Goal: Task Accomplishment & Management: Manage account settings

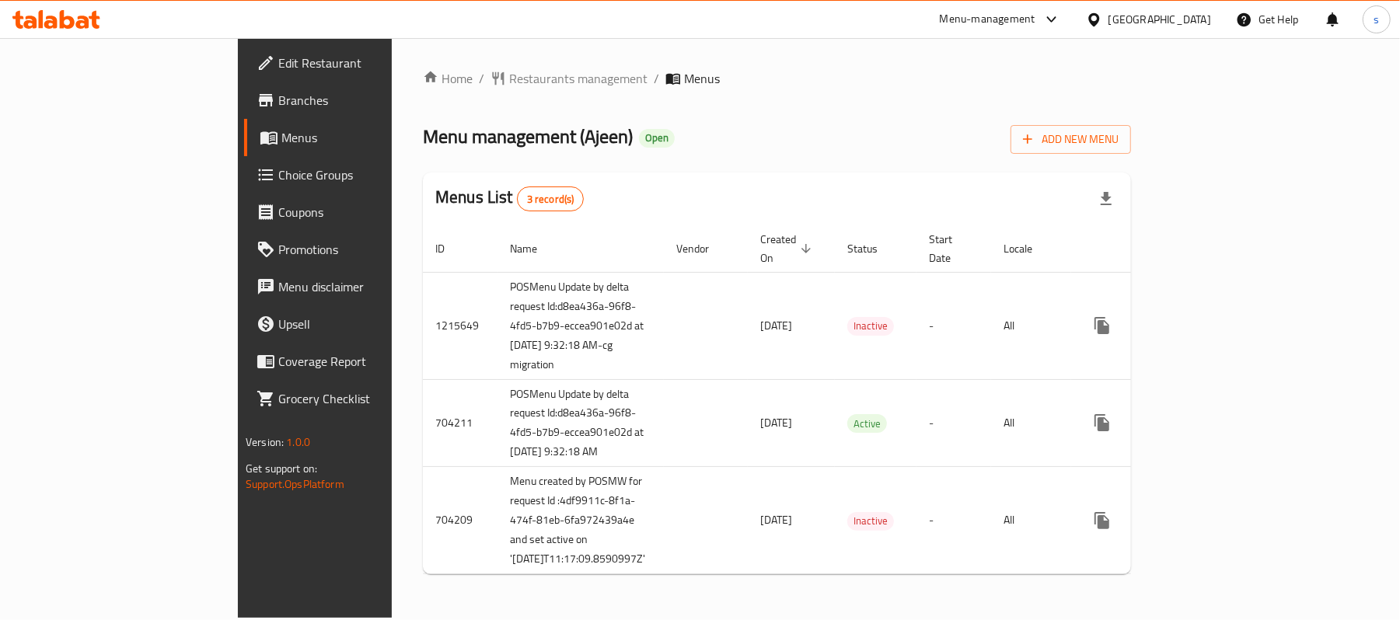
click at [278, 204] on span "Coupons" at bounding box center [368, 212] width 181 height 19
click at [278, 175] on span "Choice Groups" at bounding box center [368, 175] width 181 height 19
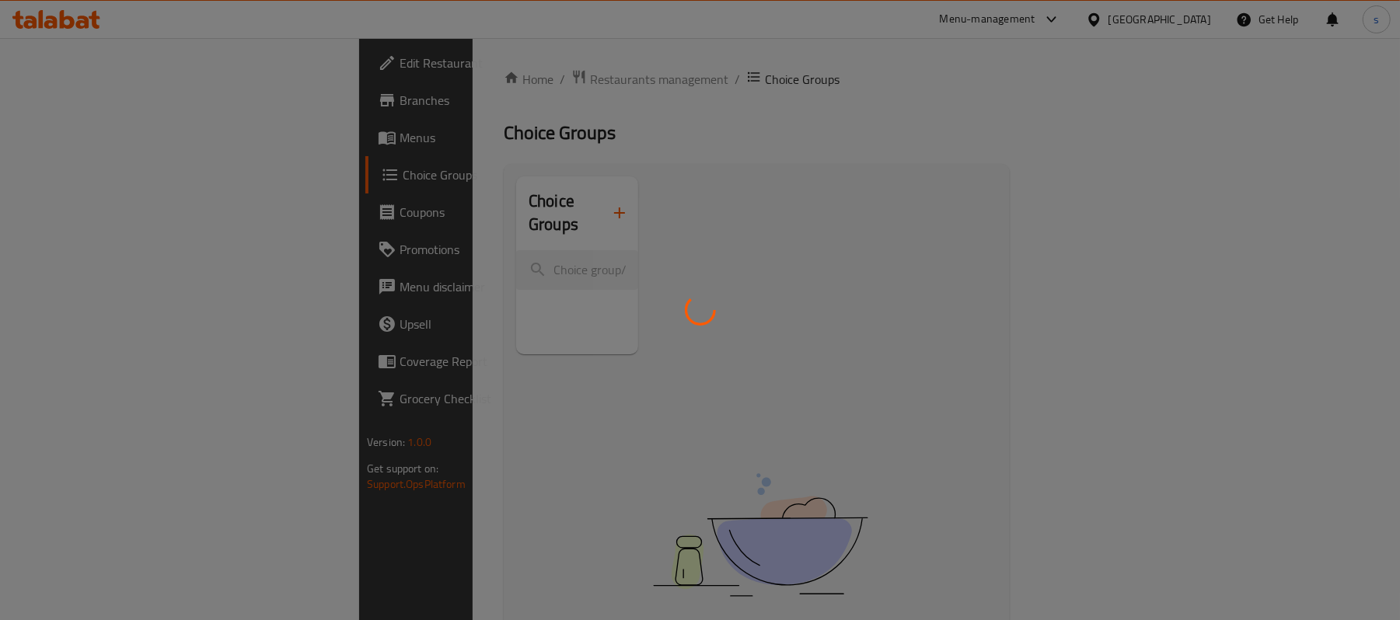
click at [373, 243] on div at bounding box center [700, 310] width 1400 height 620
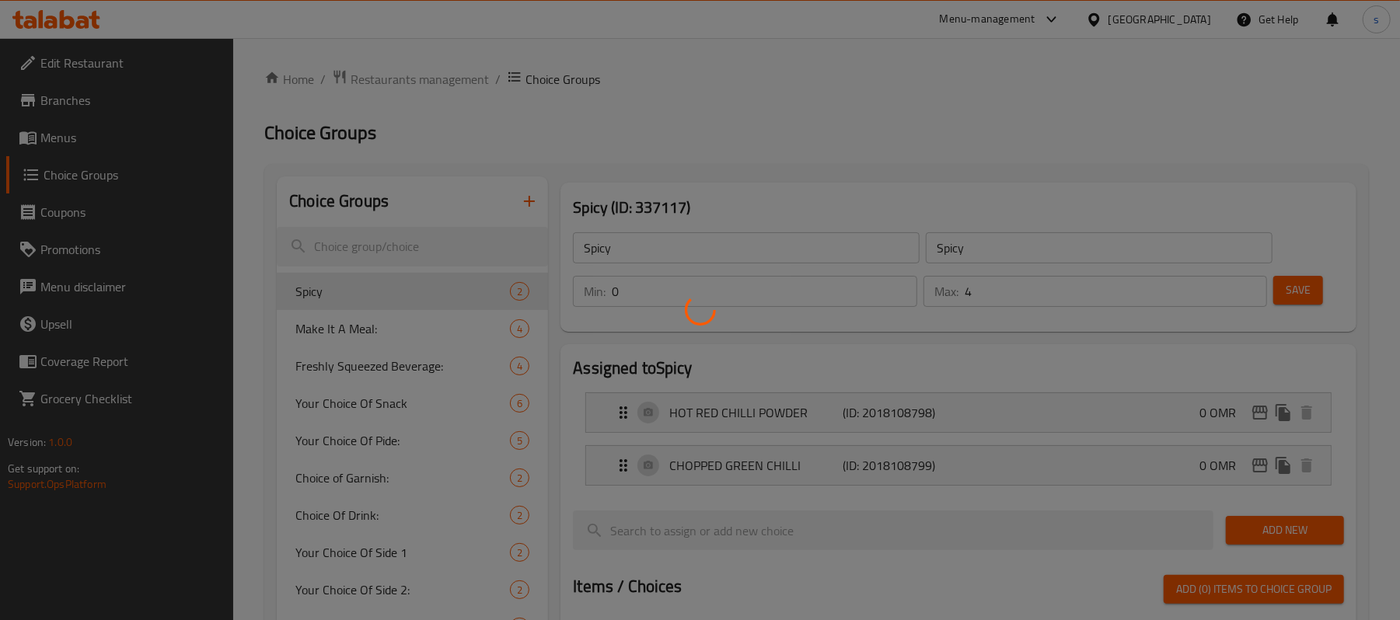
click at [373, 243] on div at bounding box center [700, 310] width 1400 height 620
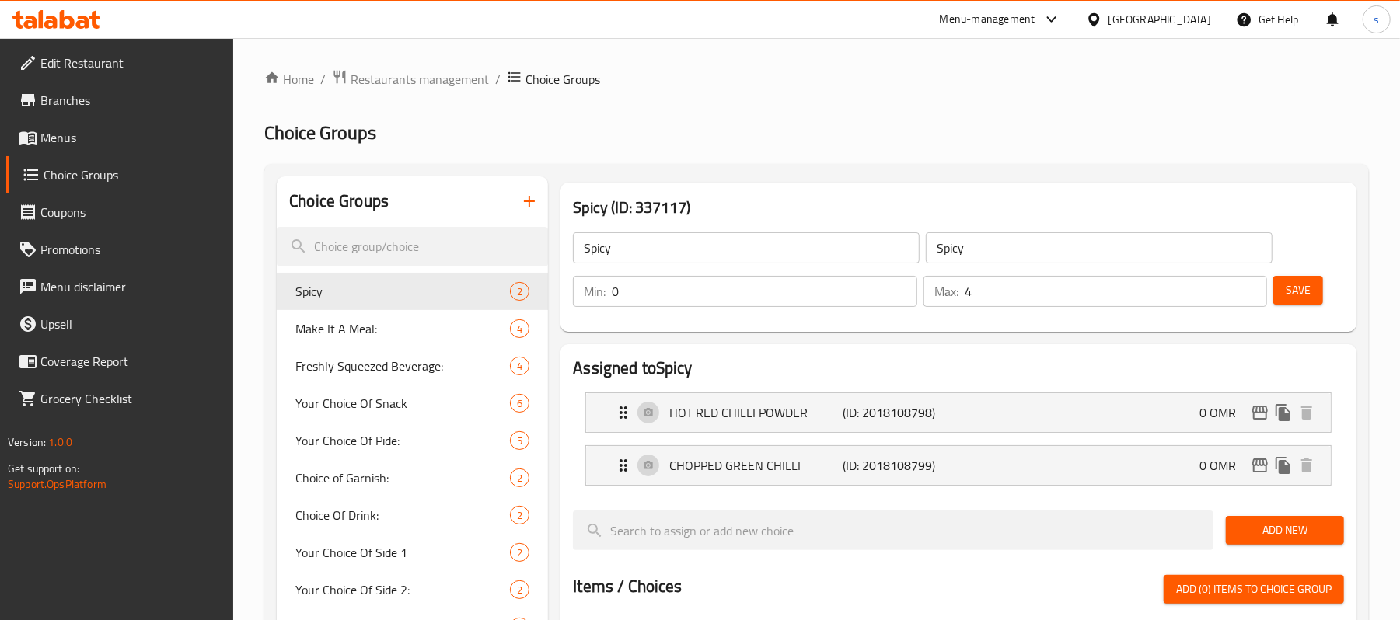
click at [373, 243] on div at bounding box center [700, 310] width 1400 height 620
click at [383, 247] on input "search" at bounding box center [412, 247] width 271 height 40
paste input "Make it a meal:"
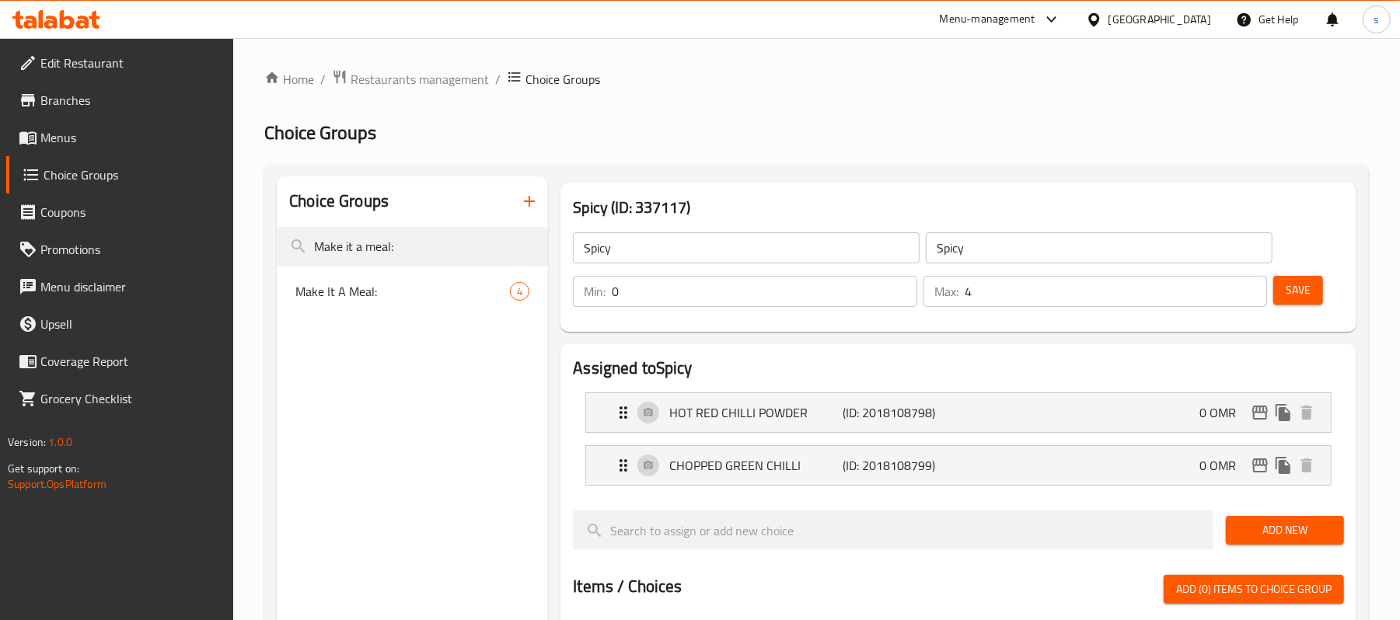
type input "Make it a meal:"
click at [333, 293] on span "Make It A Meal:" at bounding box center [379, 291] width 168 height 19
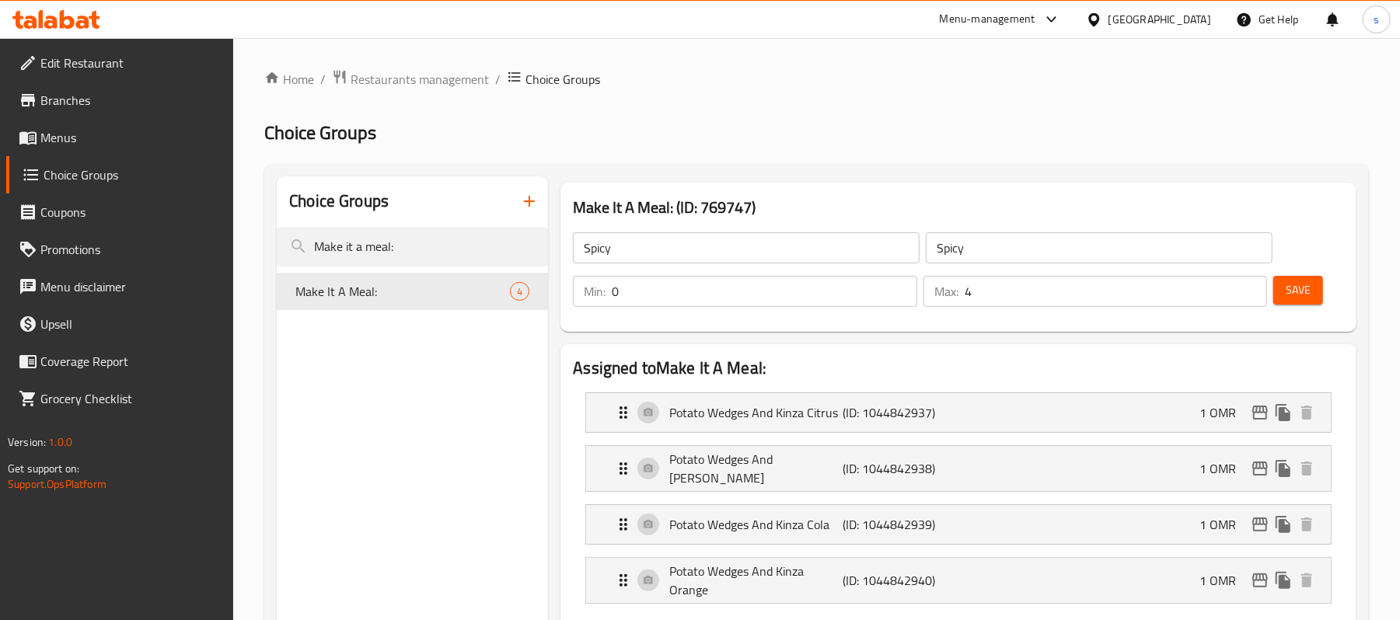
type input "Make It A Meal:"
type input "اجعلها وجبة:"
type input "1"
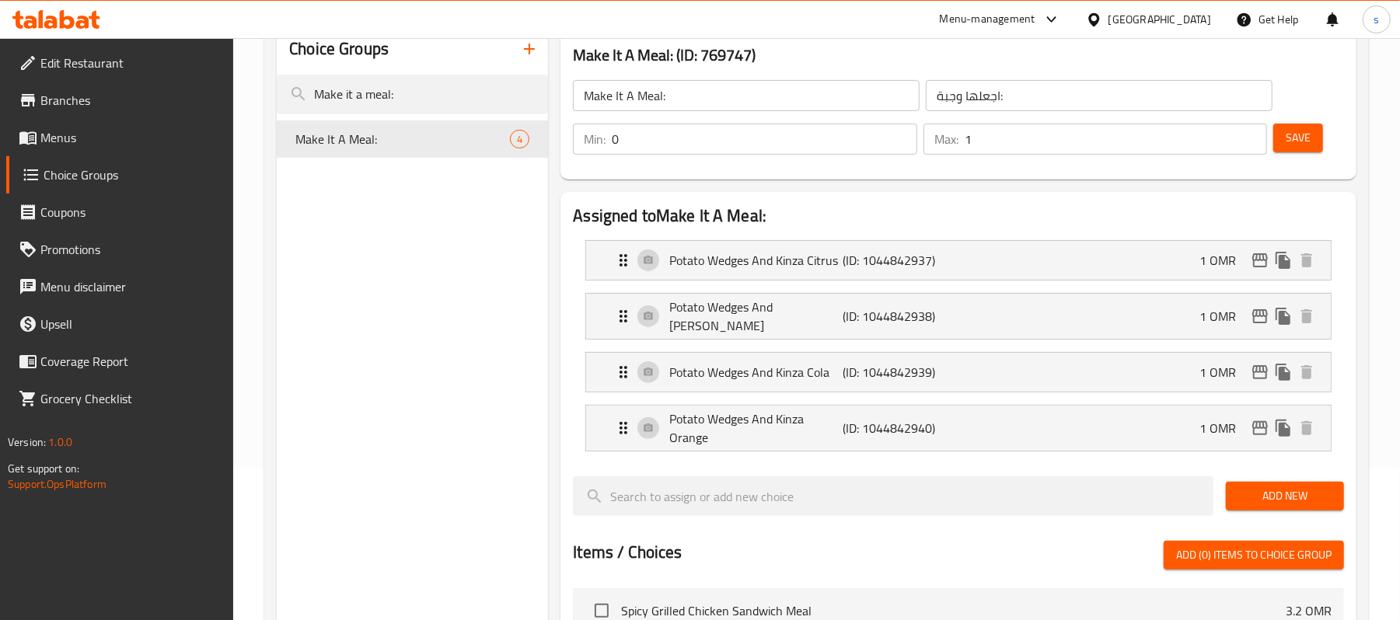
scroll to position [103, 0]
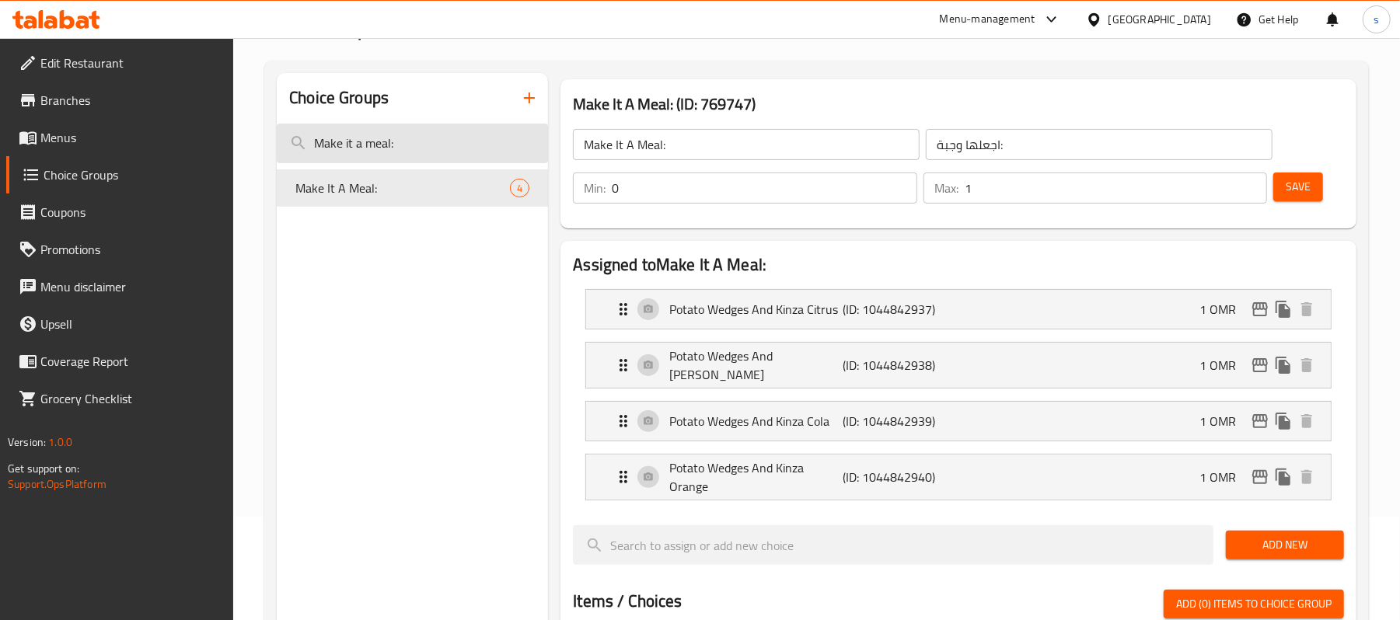
click at [393, 146] on input "Make it a meal:" at bounding box center [412, 144] width 271 height 40
paste input "Extra Salad"
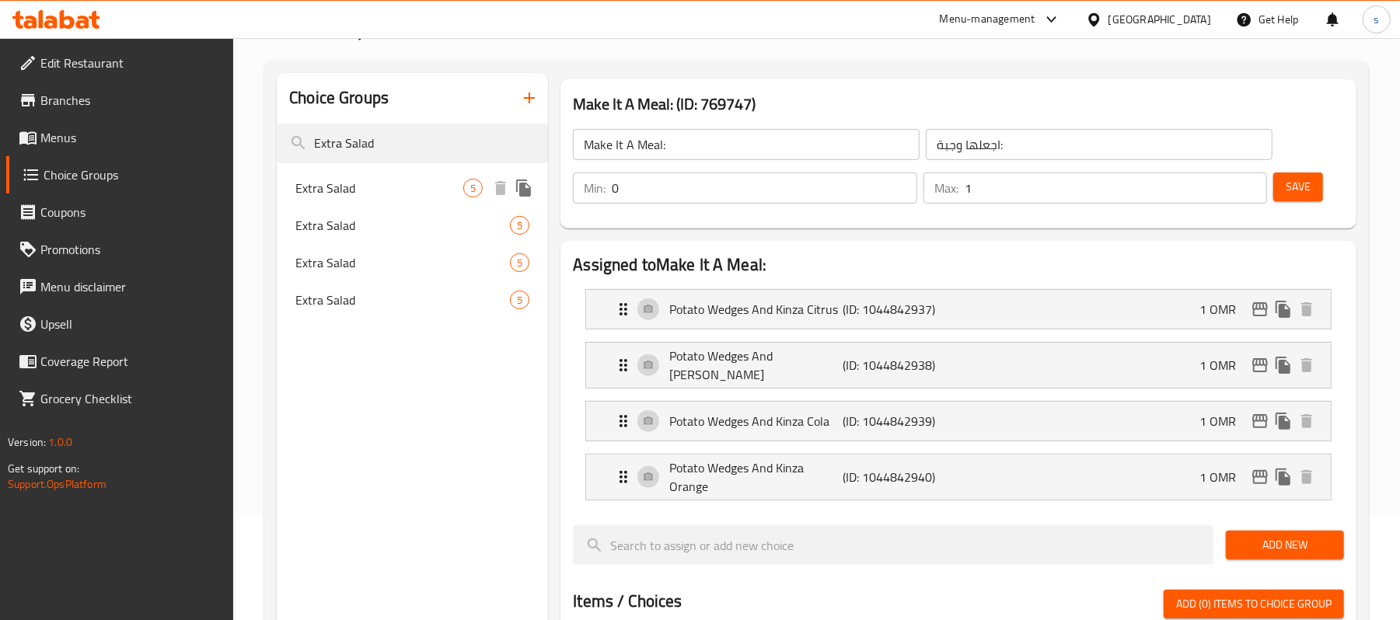
type input "Extra Salad"
click at [357, 194] on span "Extra Salad" at bounding box center [379, 188] width 168 height 19
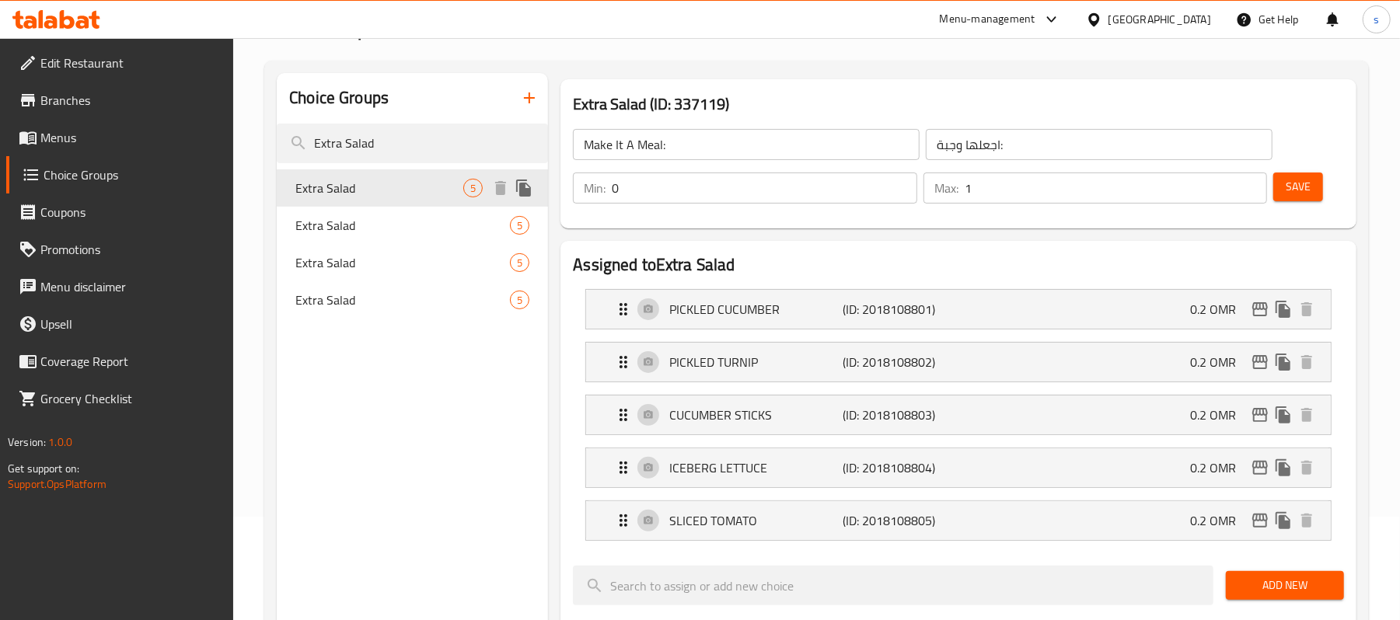
type input "Extra Salad"
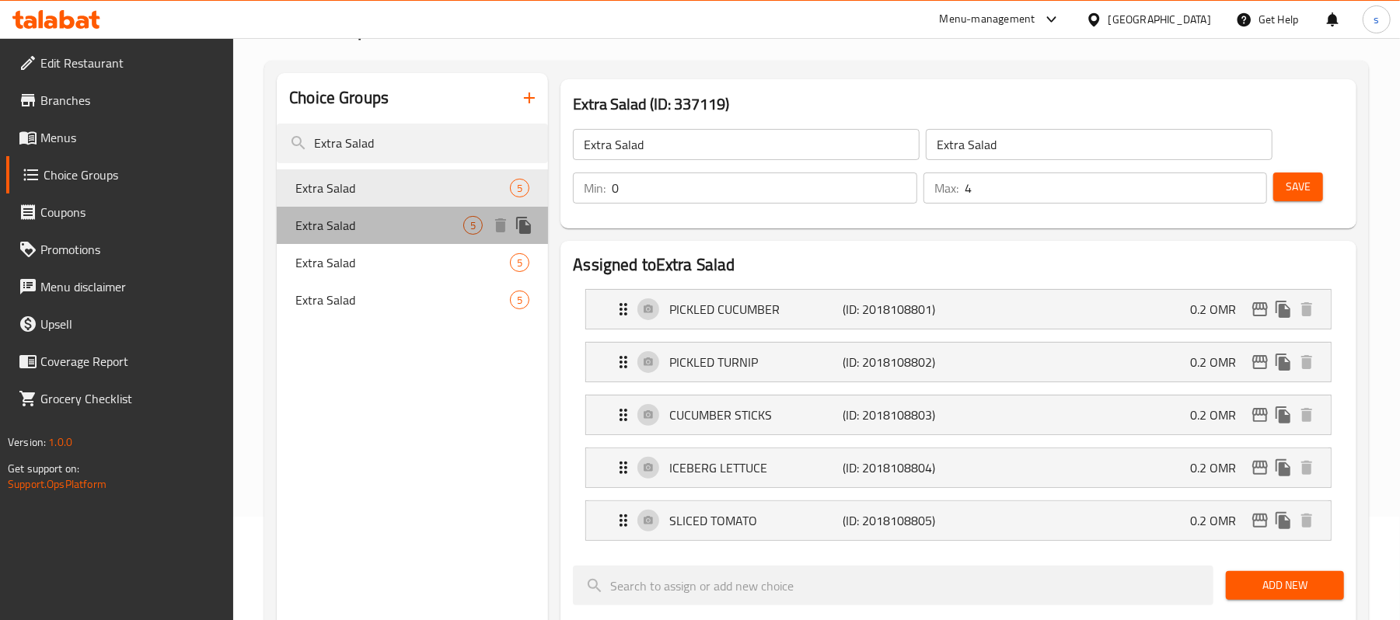
click at [357, 228] on span "Extra Salad" at bounding box center [379, 225] width 168 height 19
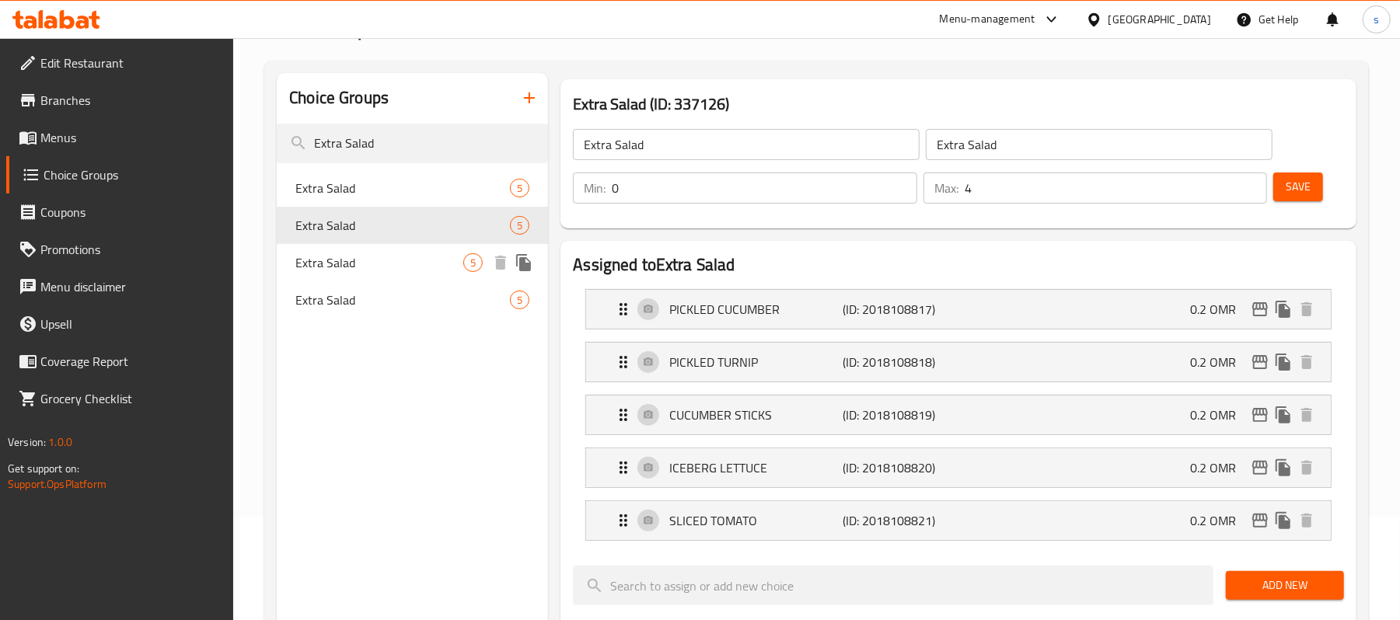
click at [353, 269] on span "Extra Salad" at bounding box center [379, 262] width 168 height 19
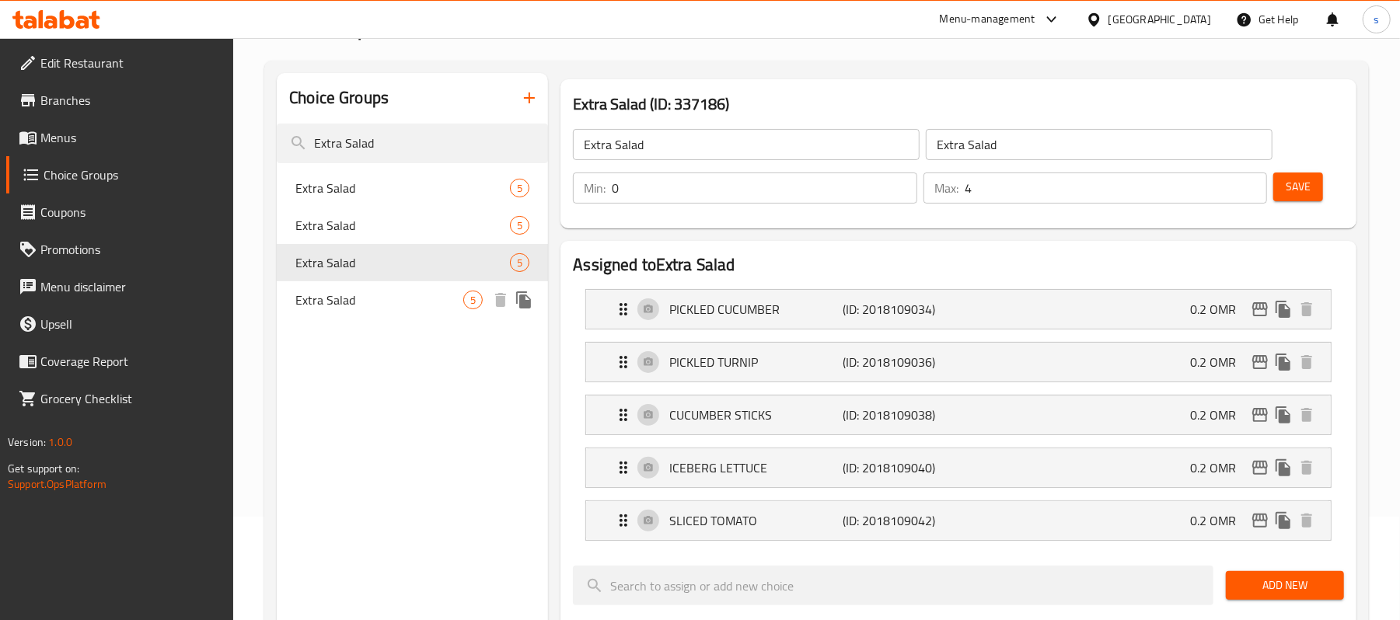
click at [330, 309] on span "Extra Salad" at bounding box center [379, 300] width 168 height 19
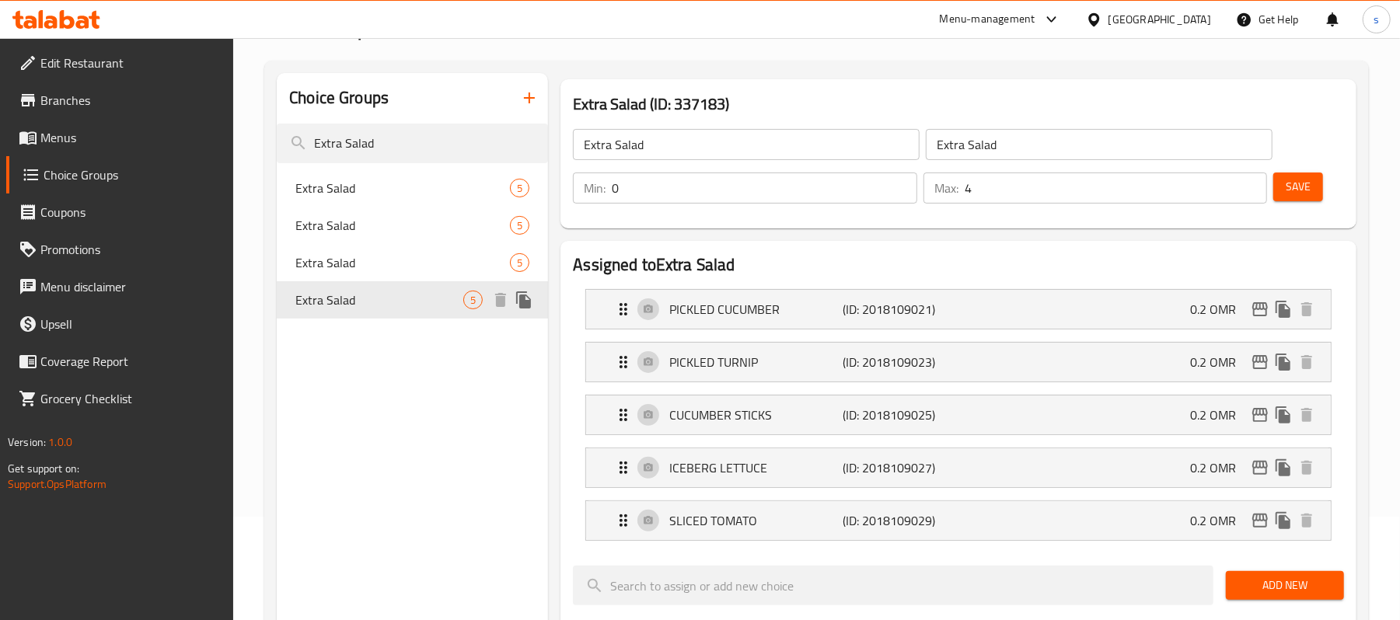
type input "5"
click at [393, 110] on div "Choice Groups" at bounding box center [412, 98] width 271 height 51
click at [331, 154] on input "Extra Salad" at bounding box center [412, 144] width 271 height 40
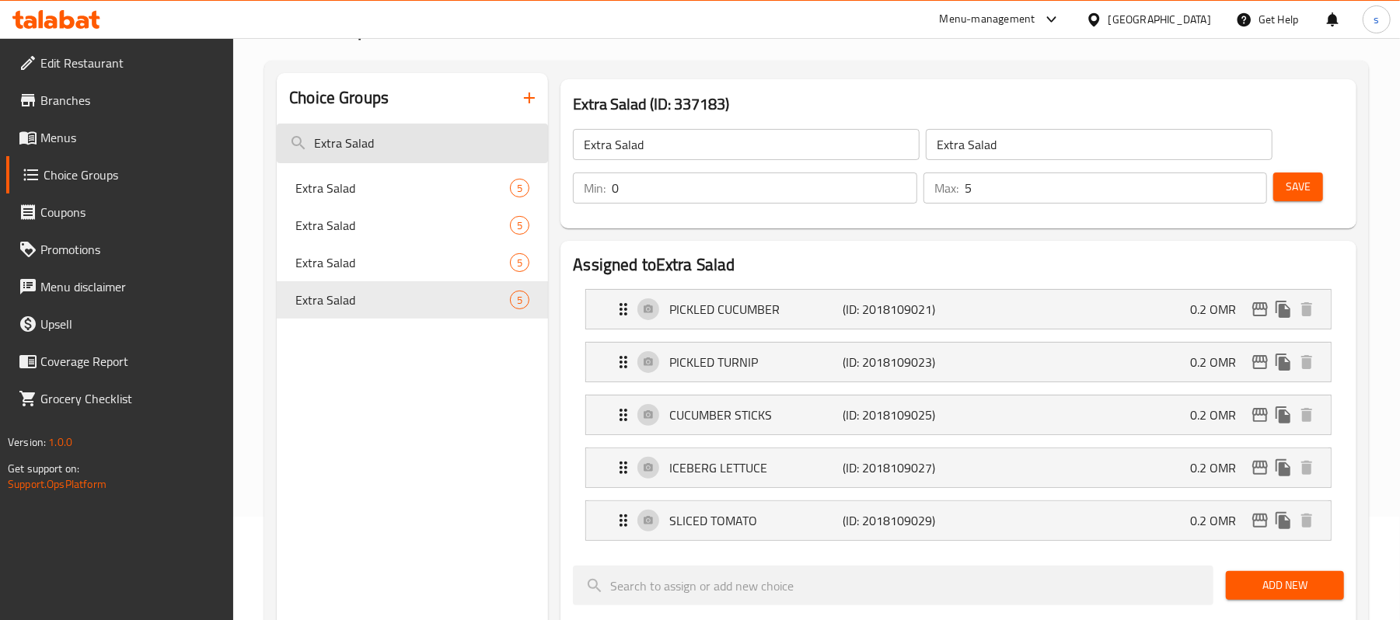
paste input "Cheese"
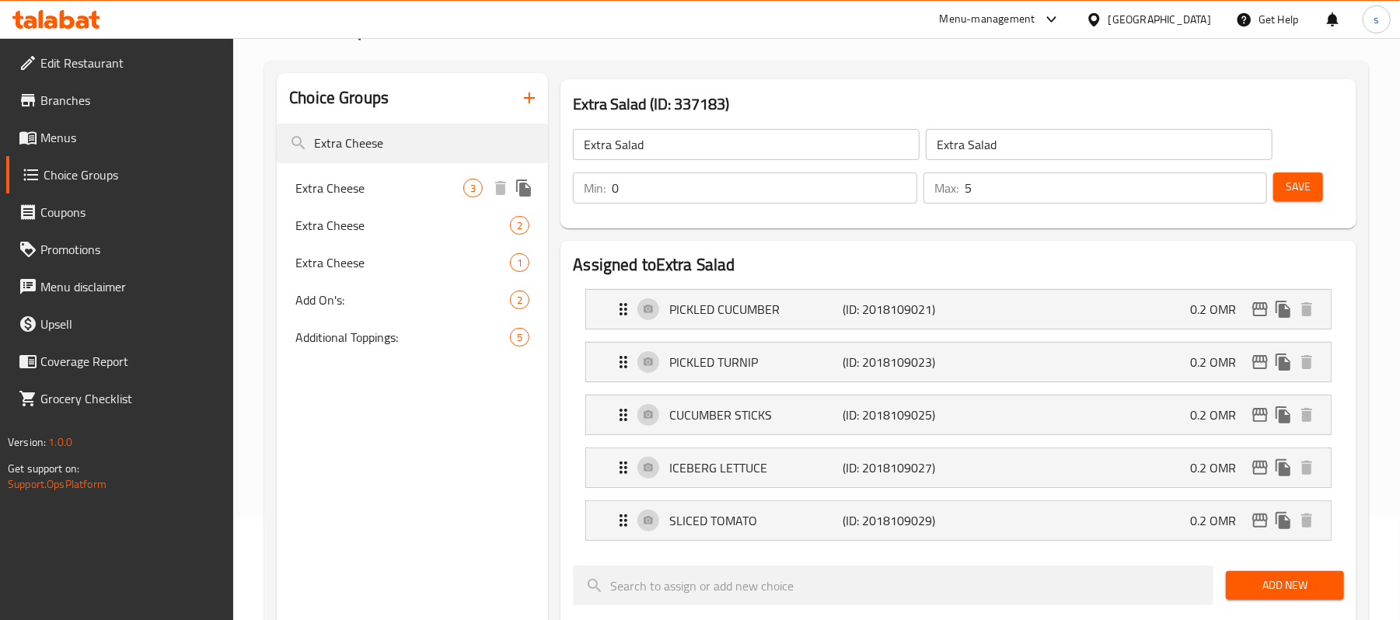
type input "Extra Cheese"
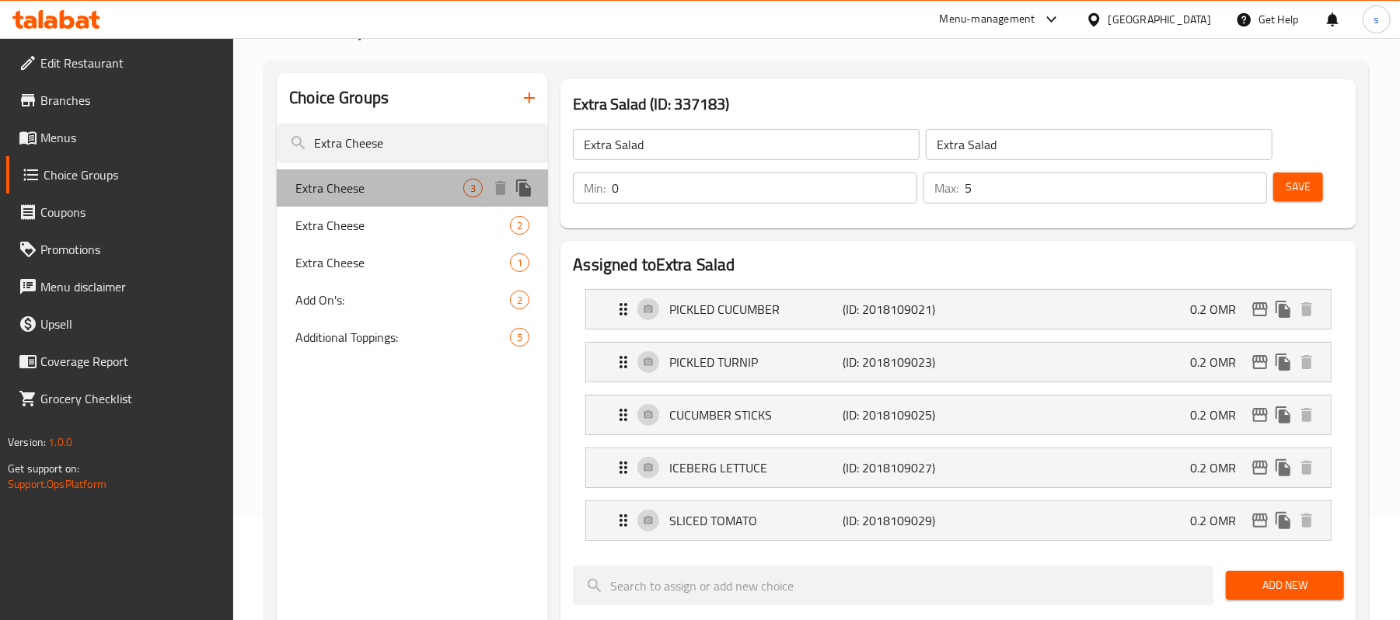
click at [343, 203] on div "Extra Cheese 3" at bounding box center [412, 187] width 271 height 37
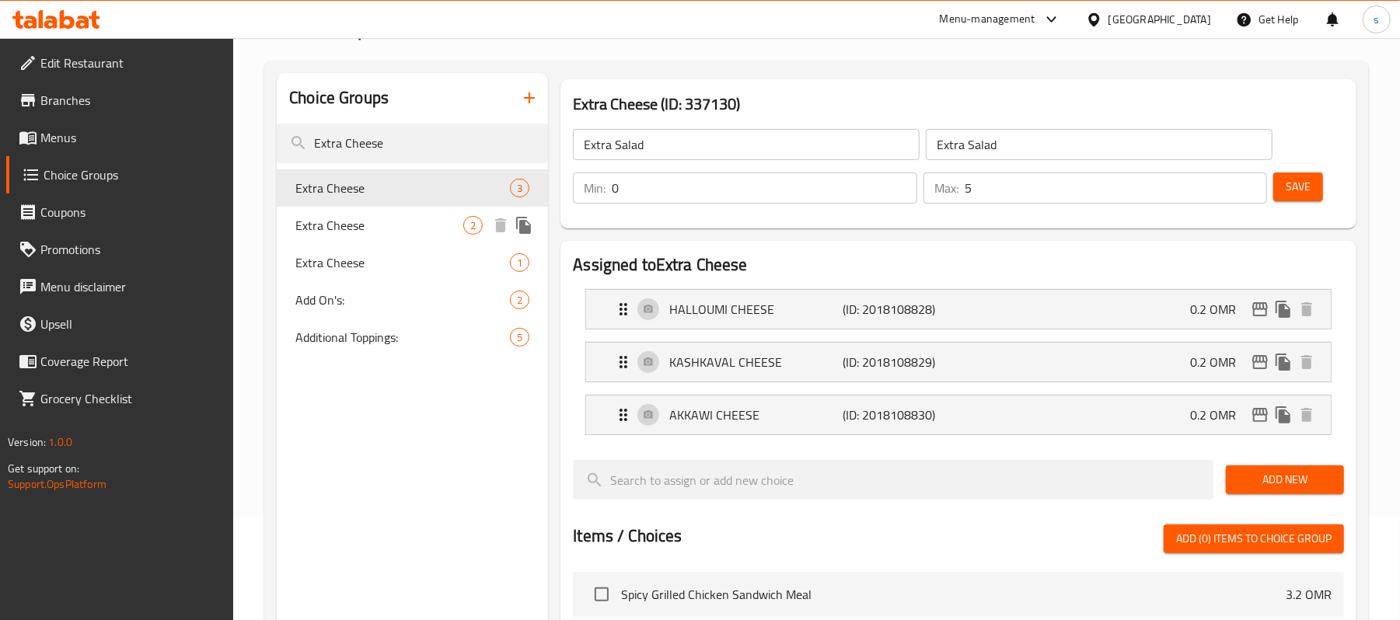
type input "Extra Cheese"
type input "الإضافات:"
type input "3"
click at [343, 235] on span "Extra Cheese" at bounding box center [379, 225] width 168 height 19
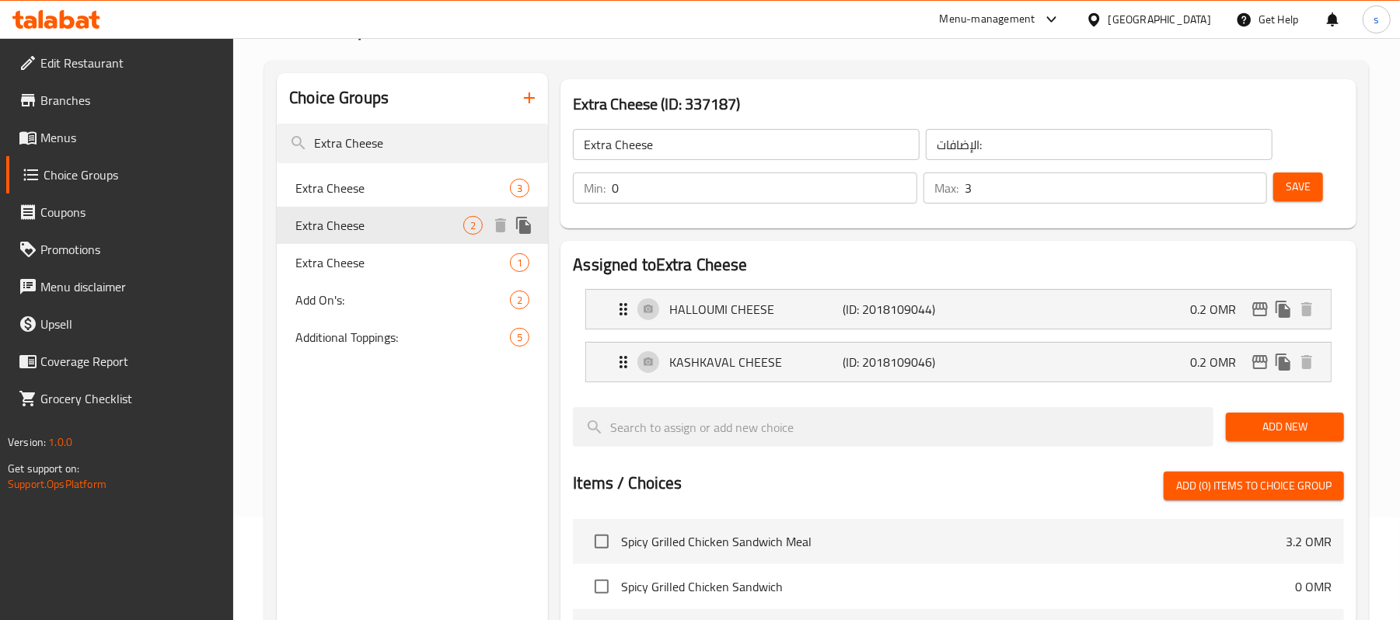
type input "Extra Cheese"
click at [340, 263] on span "Extra Cheese" at bounding box center [379, 262] width 168 height 19
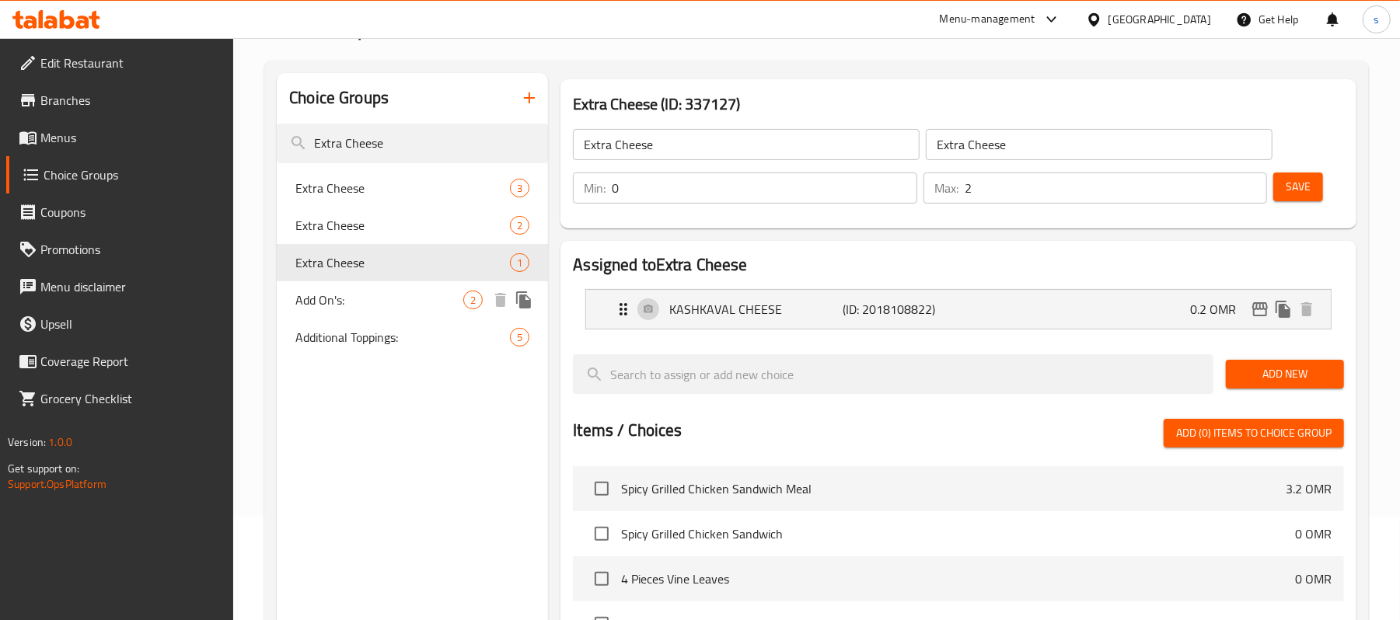
type input "1"
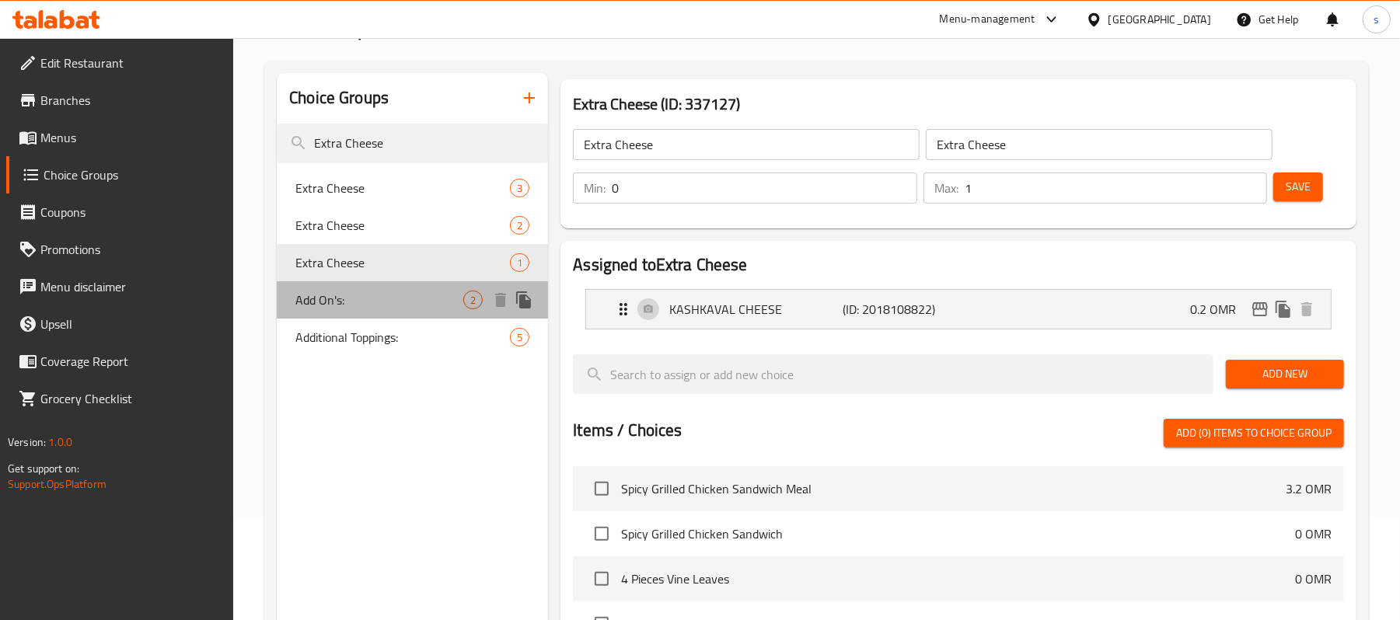
click at [327, 303] on span "Add On's:" at bounding box center [379, 300] width 168 height 19
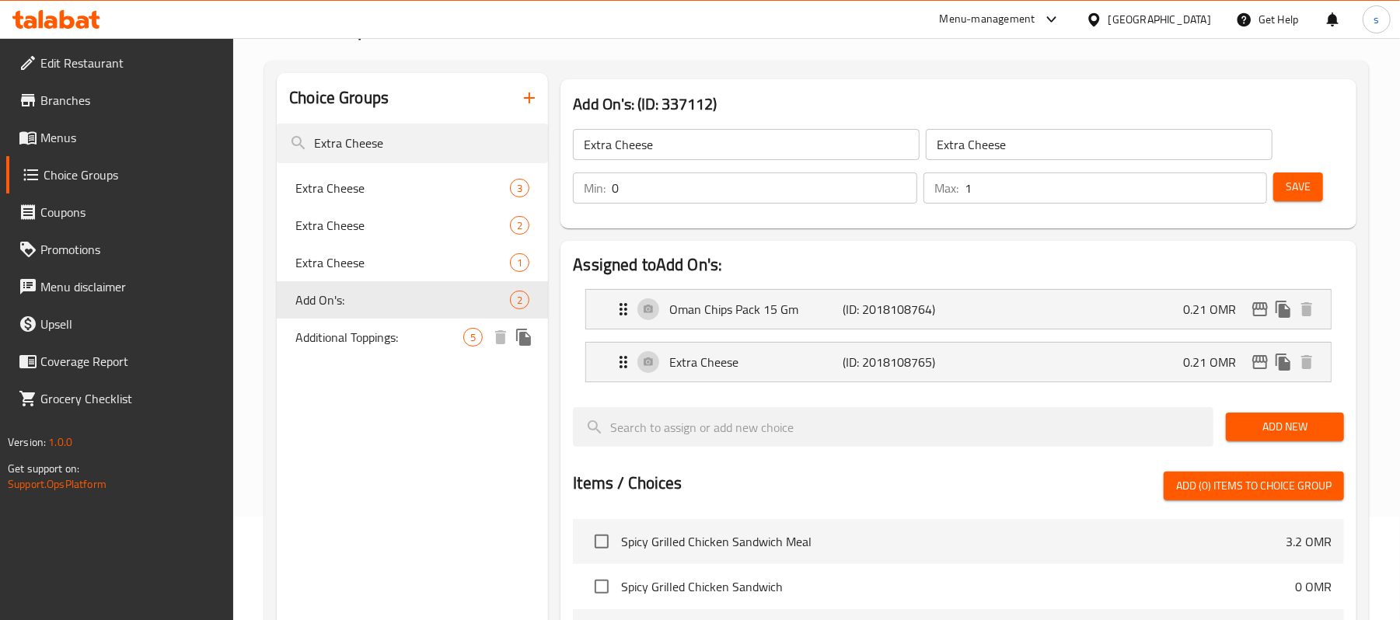
type input "Add On's:"
type input "الإضافات:"
type input "2"
click at [327, 336] on span "Additional Toppings:" at bounding box center [379, 337] width 168 height 19
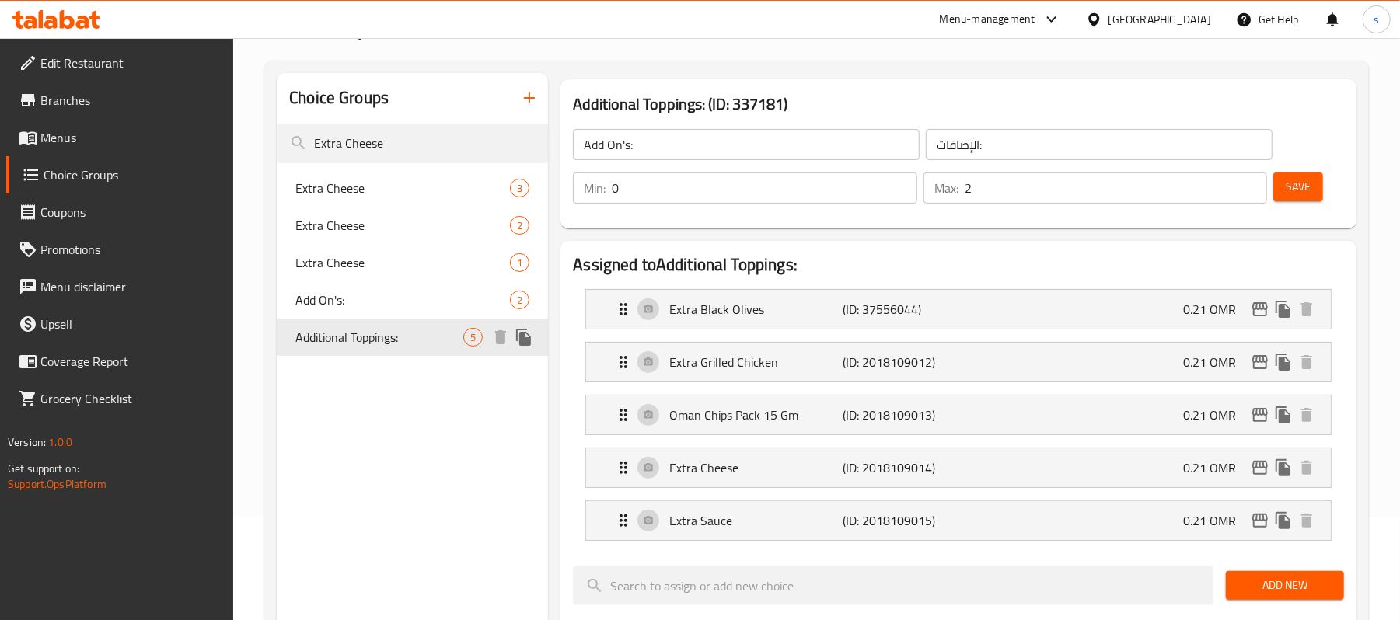
type input "Additional Toppings:"
type input "الطبقة الإضافية:"
type input "5"
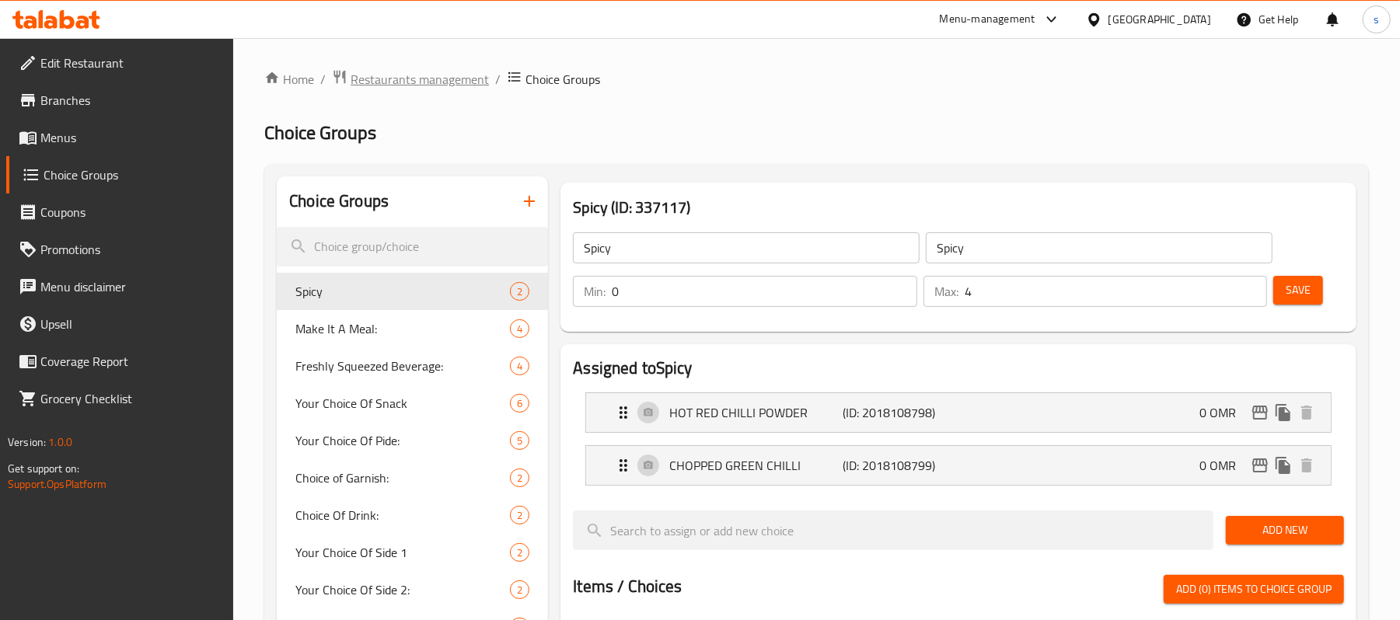
click at [117, 107] on span "Branches" at bounding box center [130, 100] width 181 height 19
click at [398, 78] on span "Restaurants management" at bounding box center [419, 79] width 138 height 19
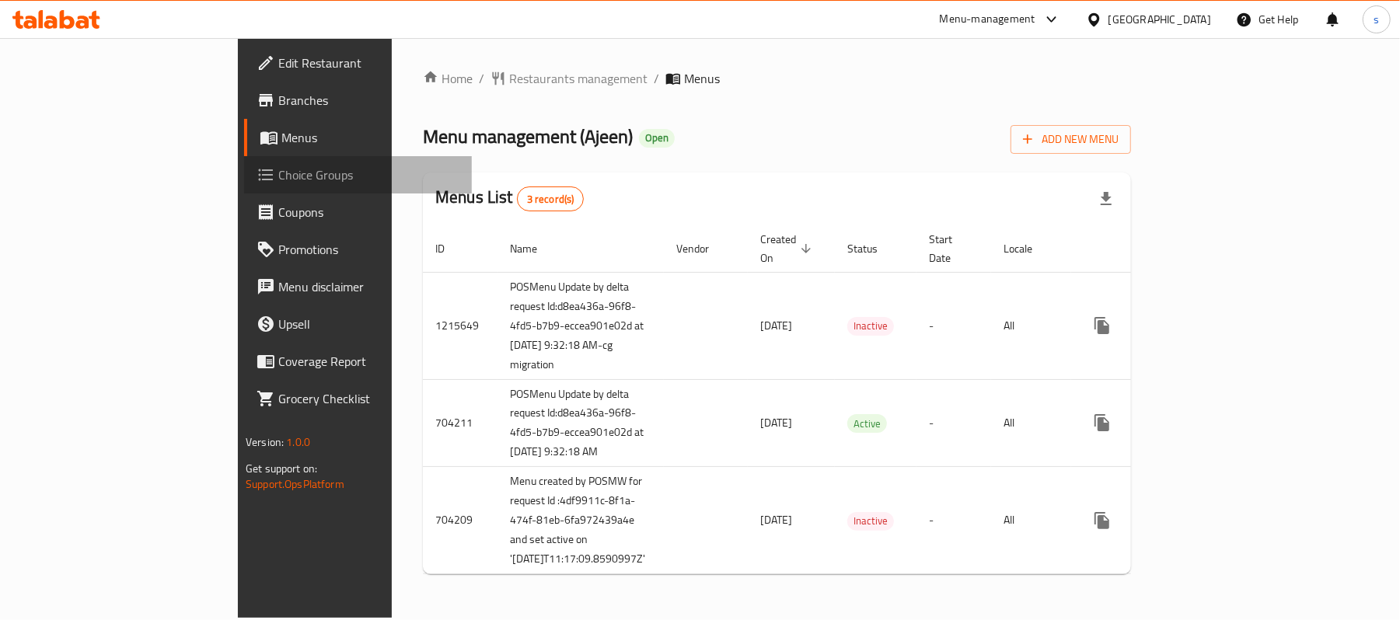
click at [278, 171] on span "Choice Groups" at bounding box center [368, 175] width 181 height 19
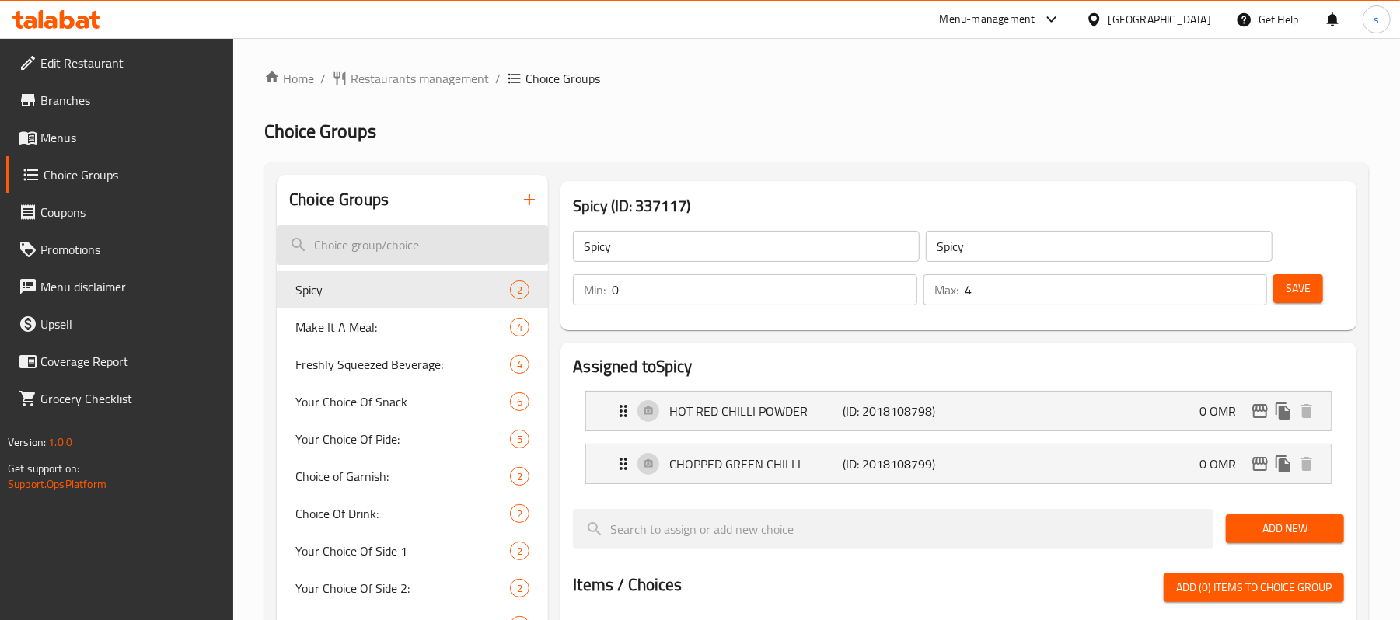
click at [427, 255] on input "search" at bounding box center [412, 245] width 271 height 40
paste input "Make it a meal:"
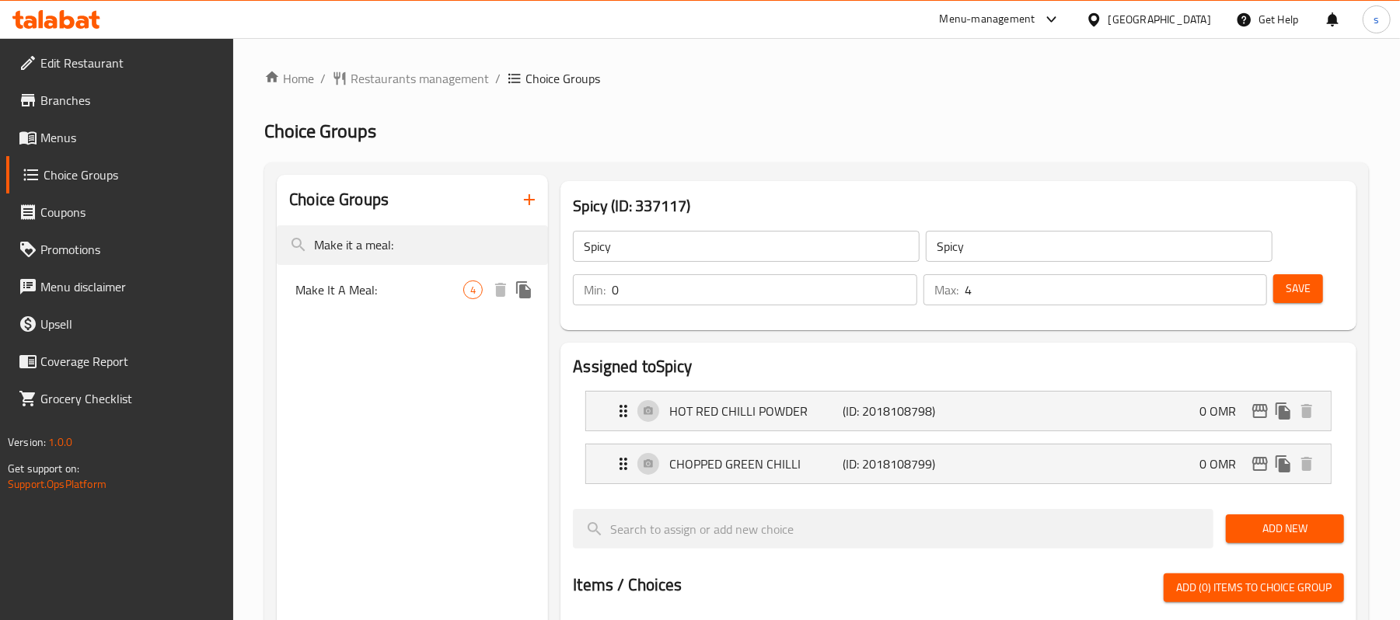
type input "Make it a meal:"
click at [323, 291] on span "Make It A Meal:" at bounding box center [379, 290] width 168 height 19
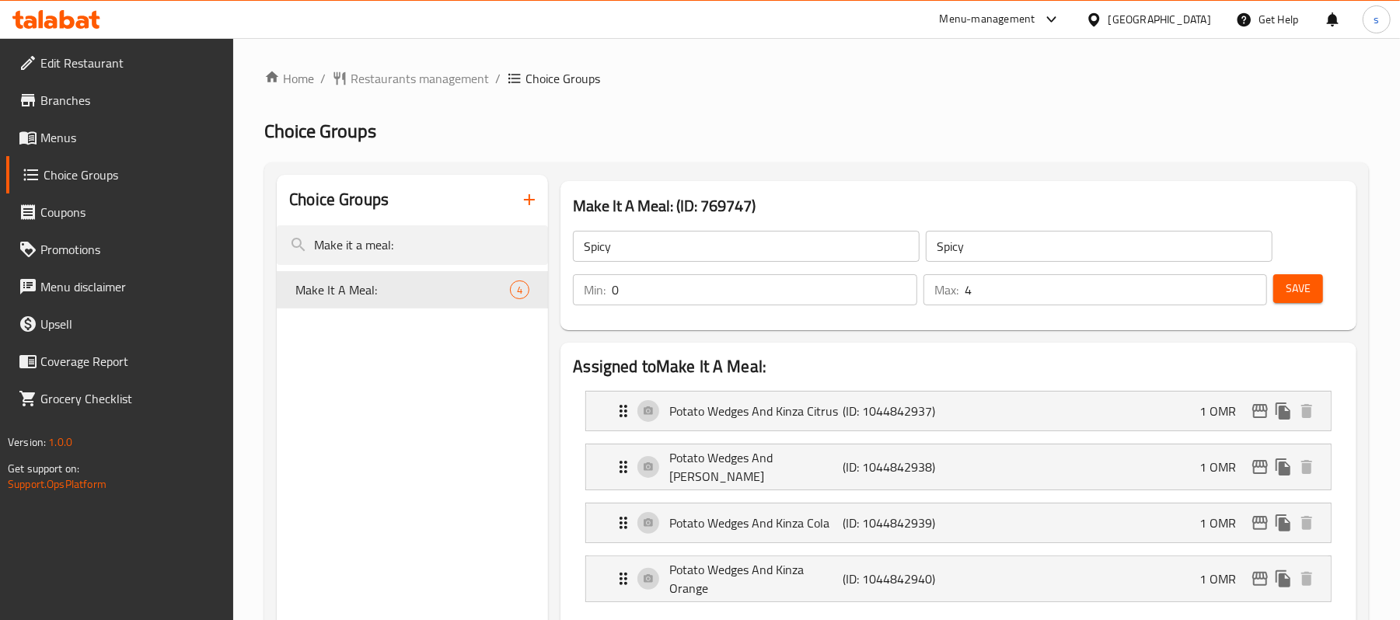
type input "Make It A Meal:"
type input "اجعلها وجبة:"
type input "1"
click at [393, 84] on span "Restaurants management" at bounding box center [419, 78] width 138 height 19
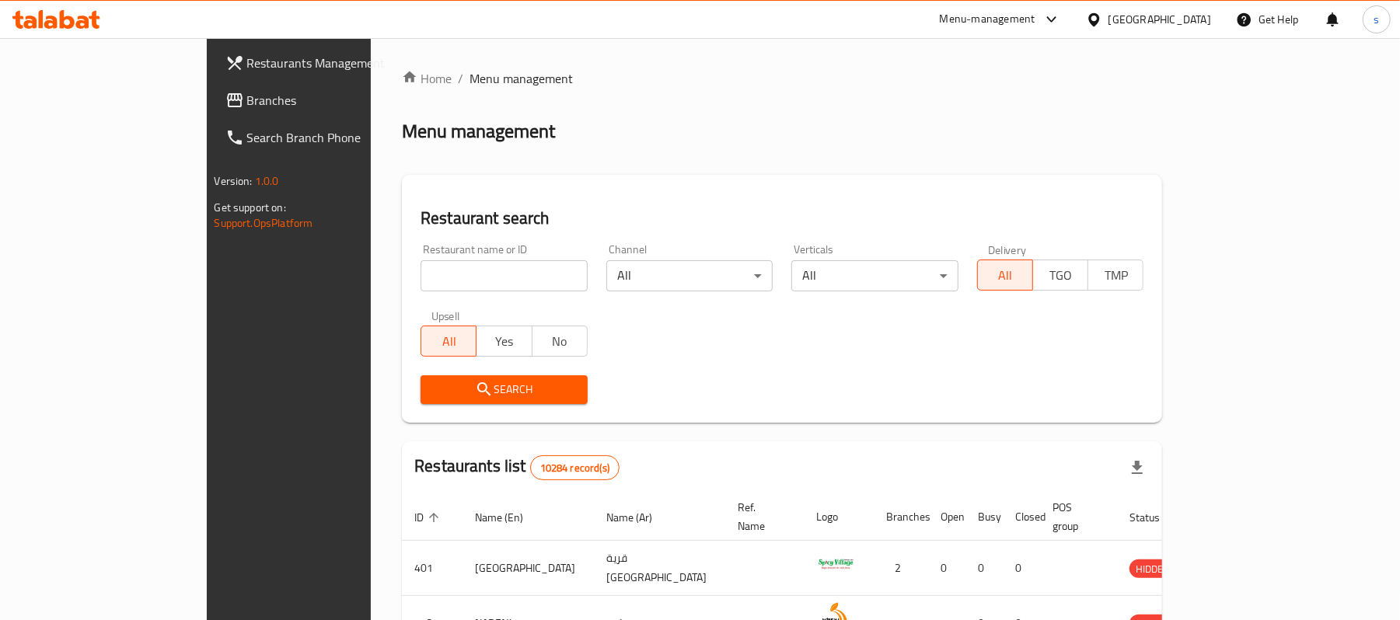
click at [441, 275] on input "search" at bounding box center [503, 275] width 167 height 31
paste input "40522"
type input "40522"
click at [247, 94] on span "Branches" at bounding box center [337, 100] width 181 height 19
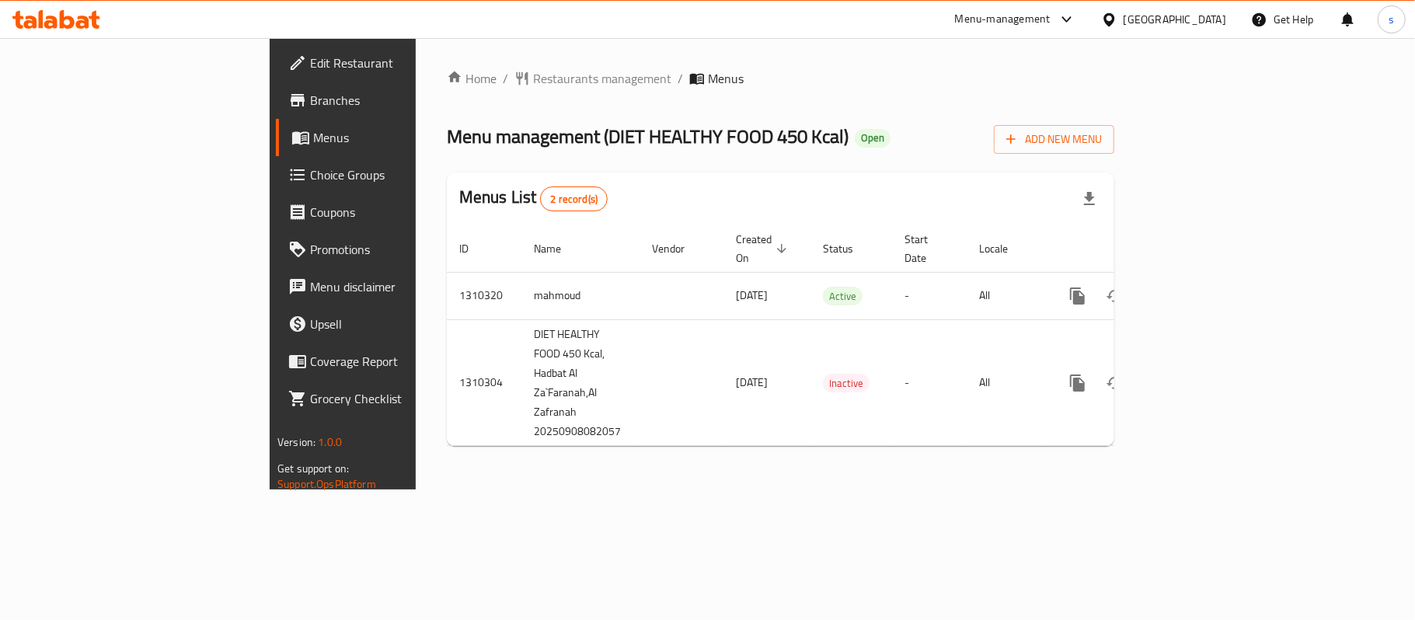
click at [310, 172] on span "Choice Groups" at bounding box center [401, 175] width 183 height 19
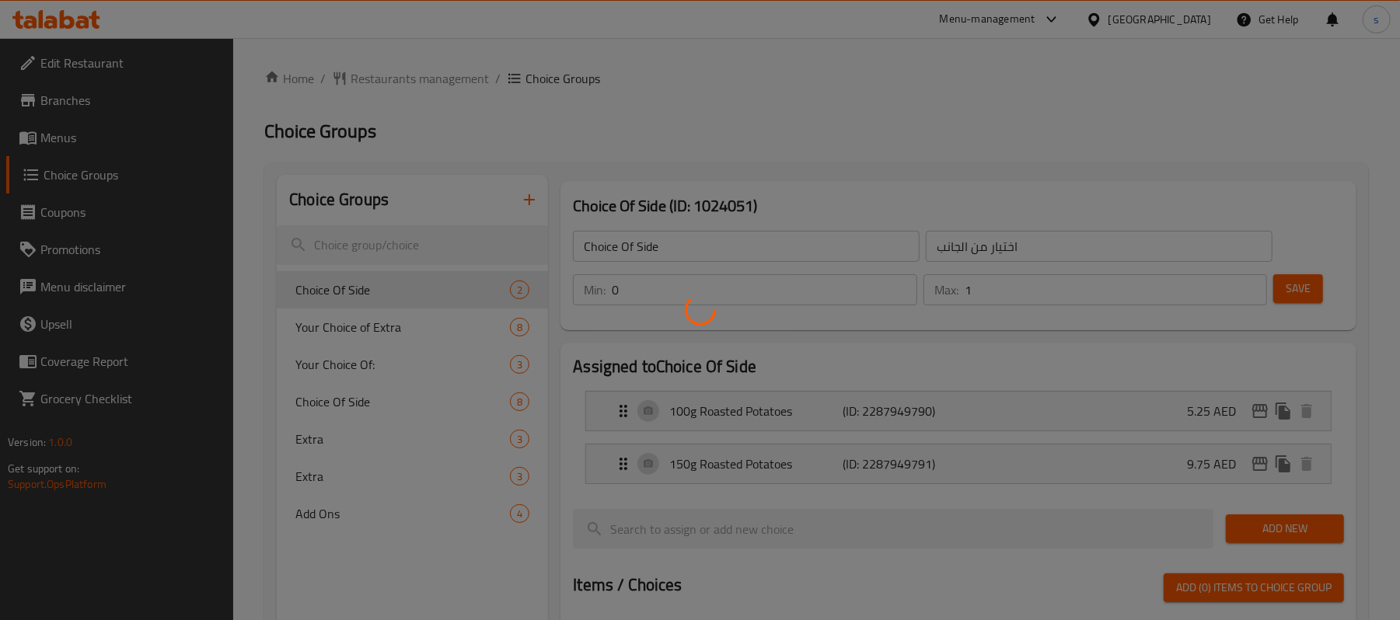
click at [348, 364] on div at bounding box center [700, 310] width 1400 height 620
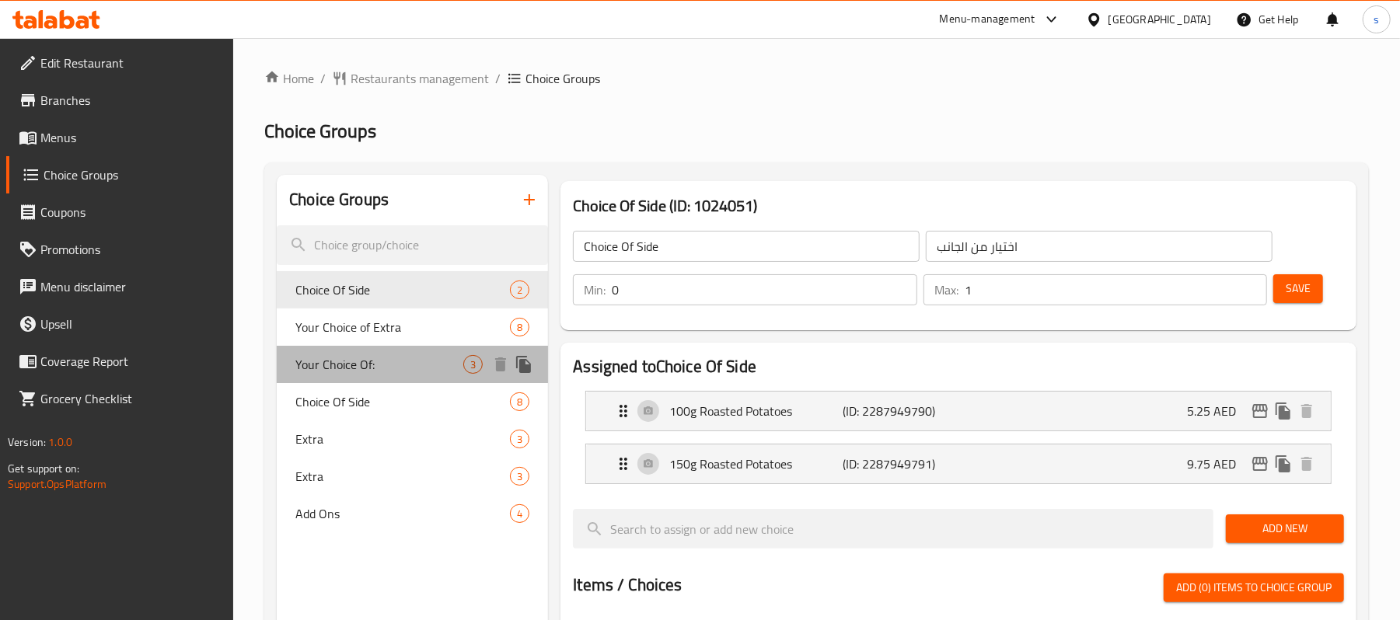
click at [348, 364] on span "Your Choice Of:" at bounding box center [379, 364] width 168 height 19
type input "Your Choice Of:"
type input "إختيارك من:"
type input "1"
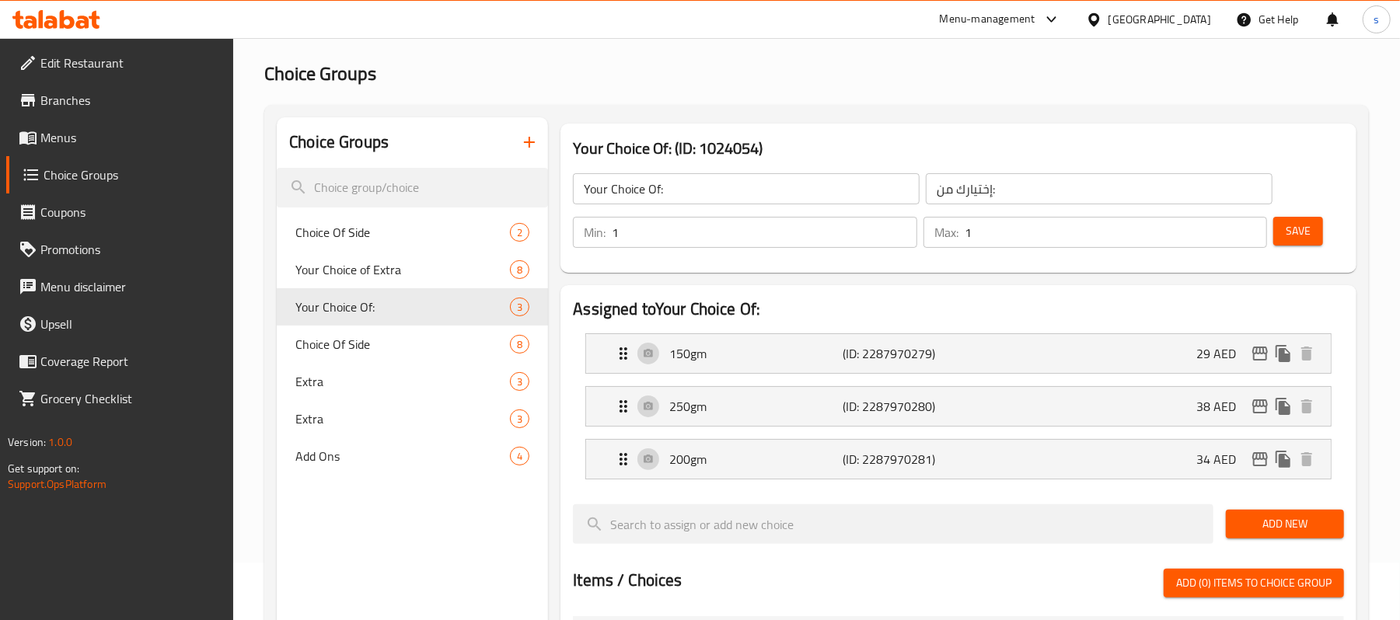
scroll to position [103, 0]
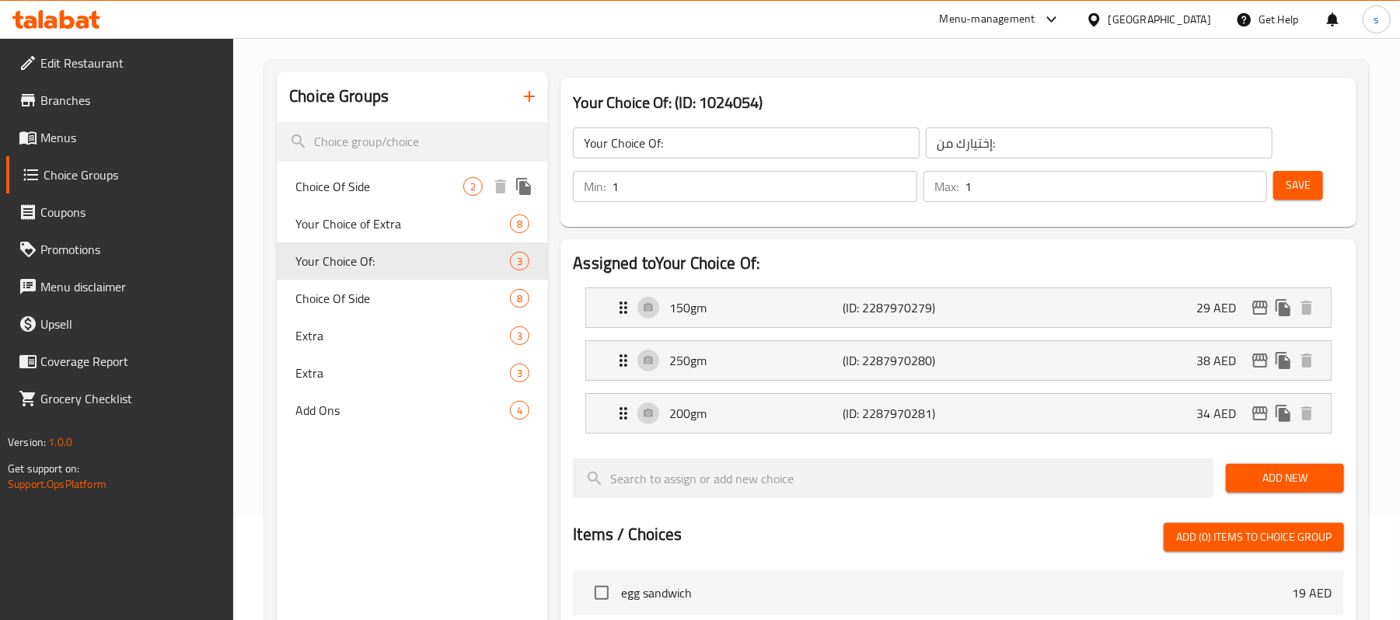
click at [362, 186] on span "Choice Of Side" at bounding box center [379, 186] width 168 height 19
type input "Choice Of Side"
type input "اختيار من الجانب"
type input "0"
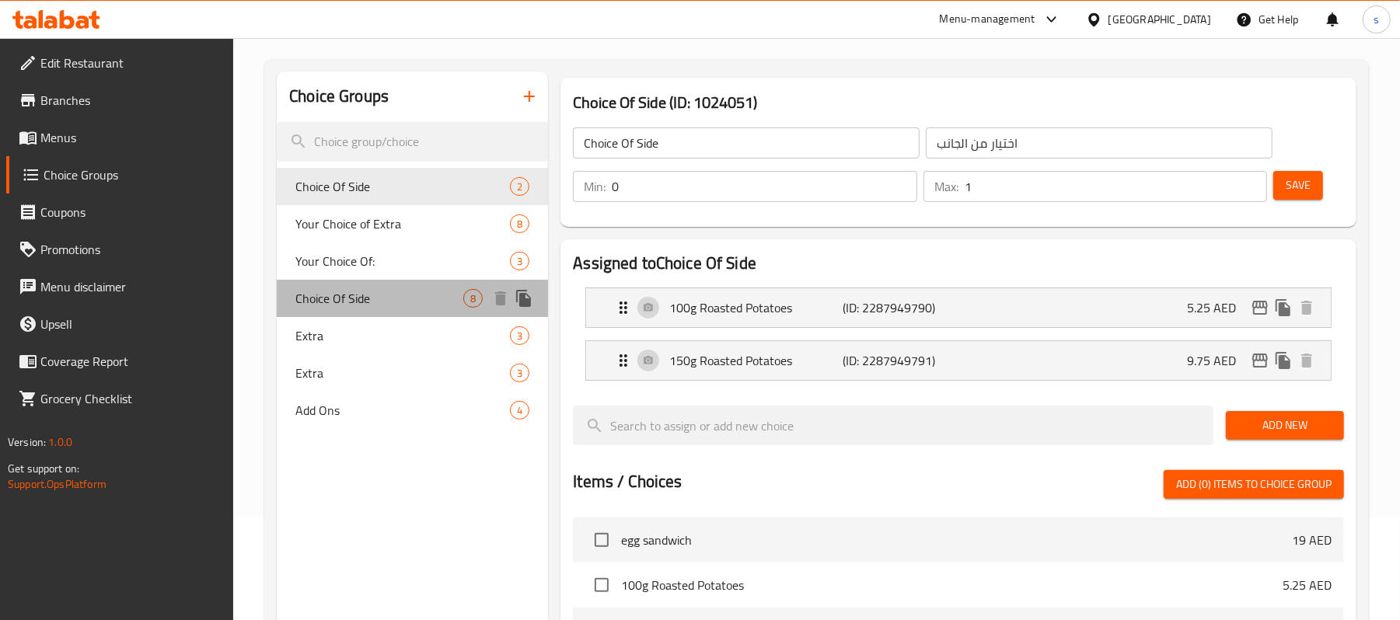
click at [352, 312] on div "Choice Of Side 8" at bounding box center [412, 298] width 271 height 37
type input "اختيار من جانب"
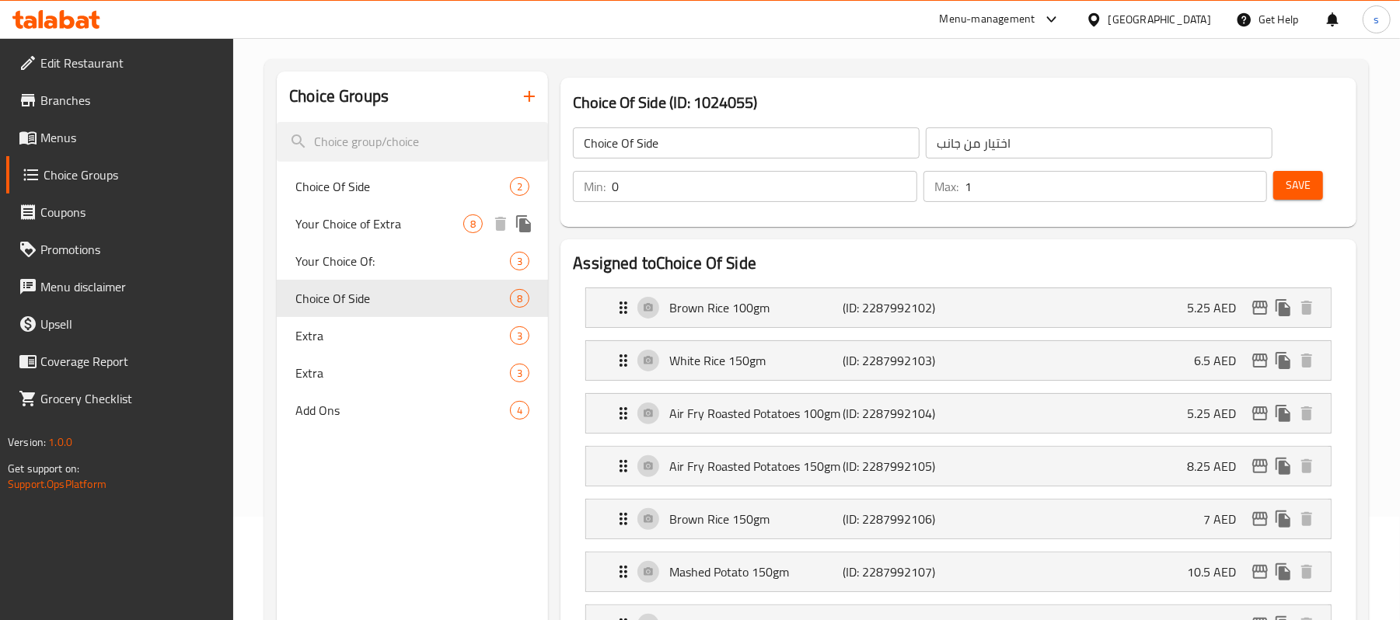
click at [368, 228] on span "Your Choice of Extra" at bounding box center [379, 223] width 168 height 19
type input "Your Choice of Extra"
type input "اختيارك من الإضافات"
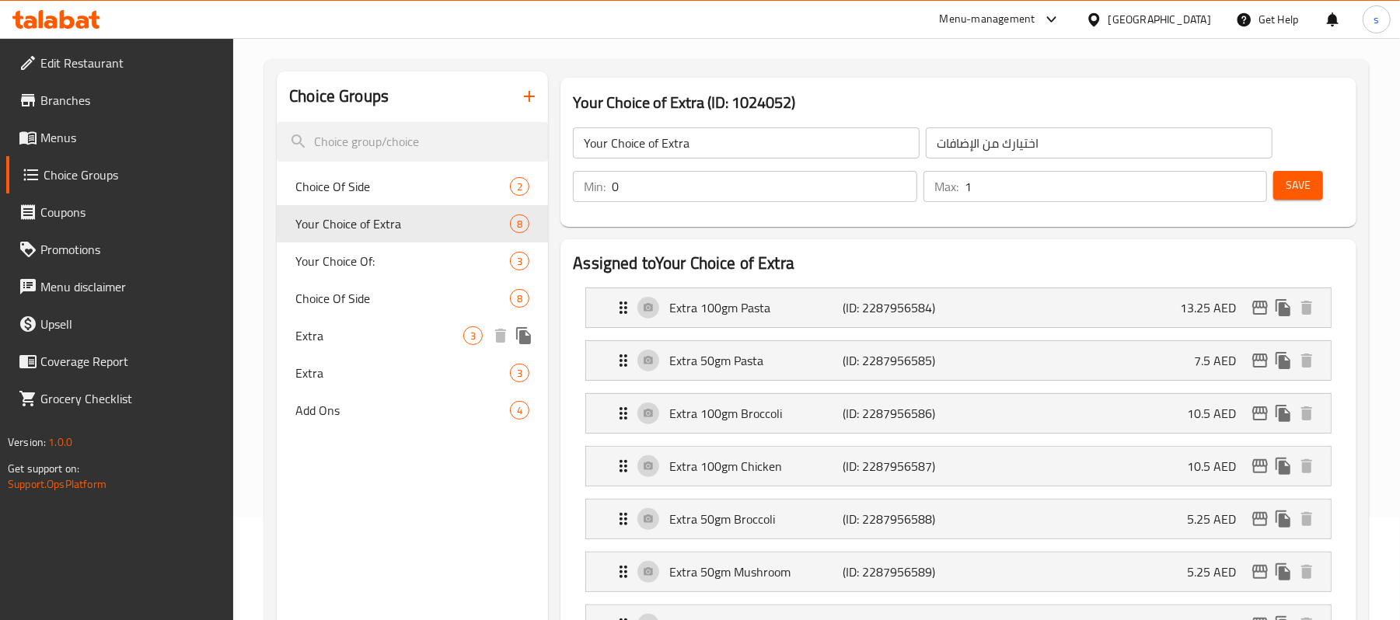
click at [350, 322] on div "Extra 3" at bounding box center [412, 335] width 271 height 37
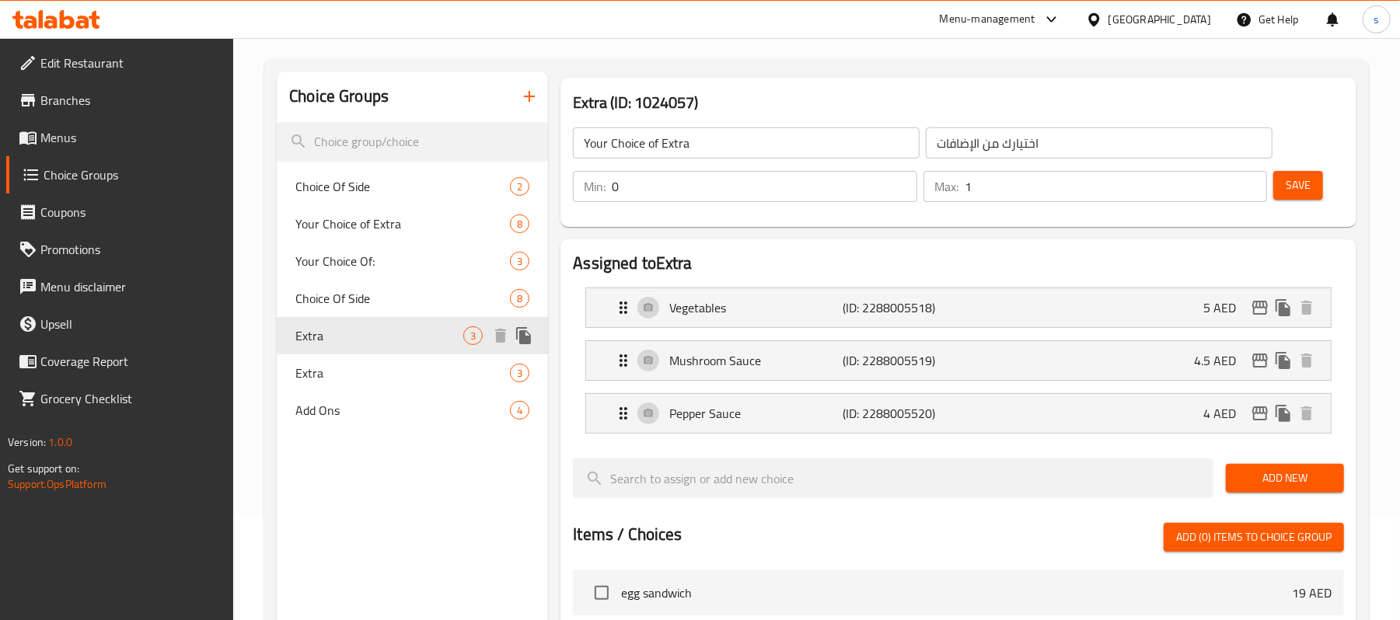
type input "Extra"
type input "أضافة"
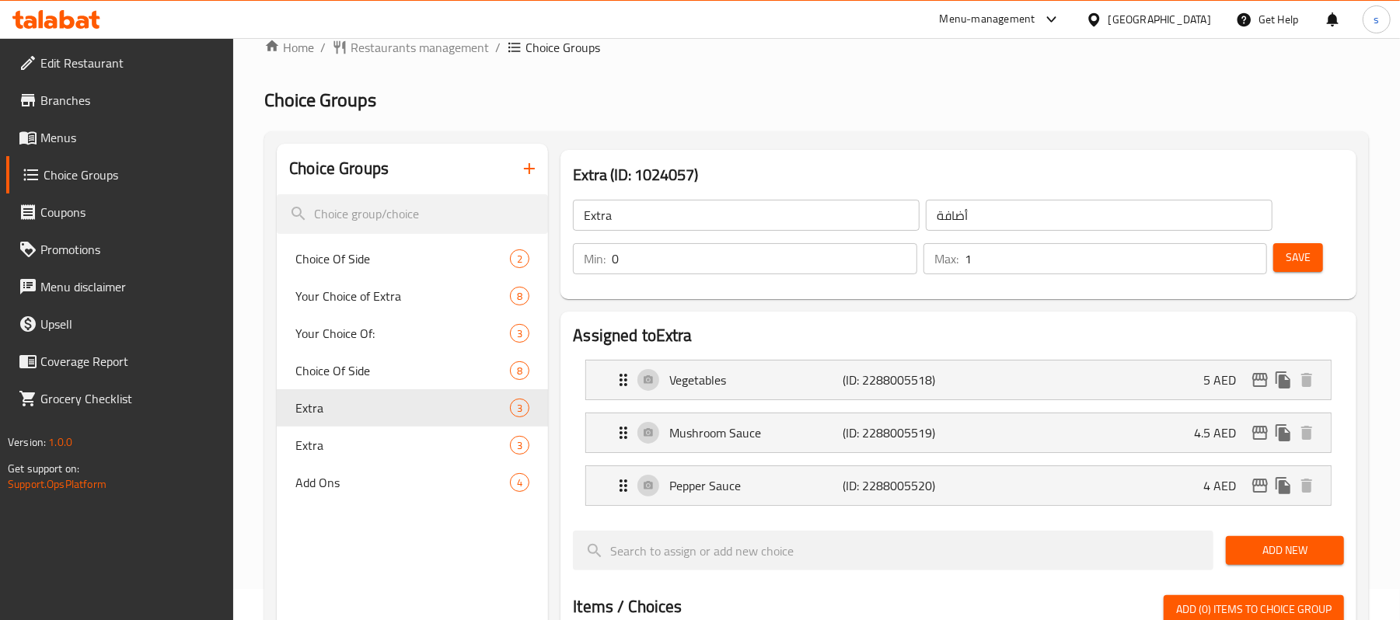
scroll to position [0, 0]
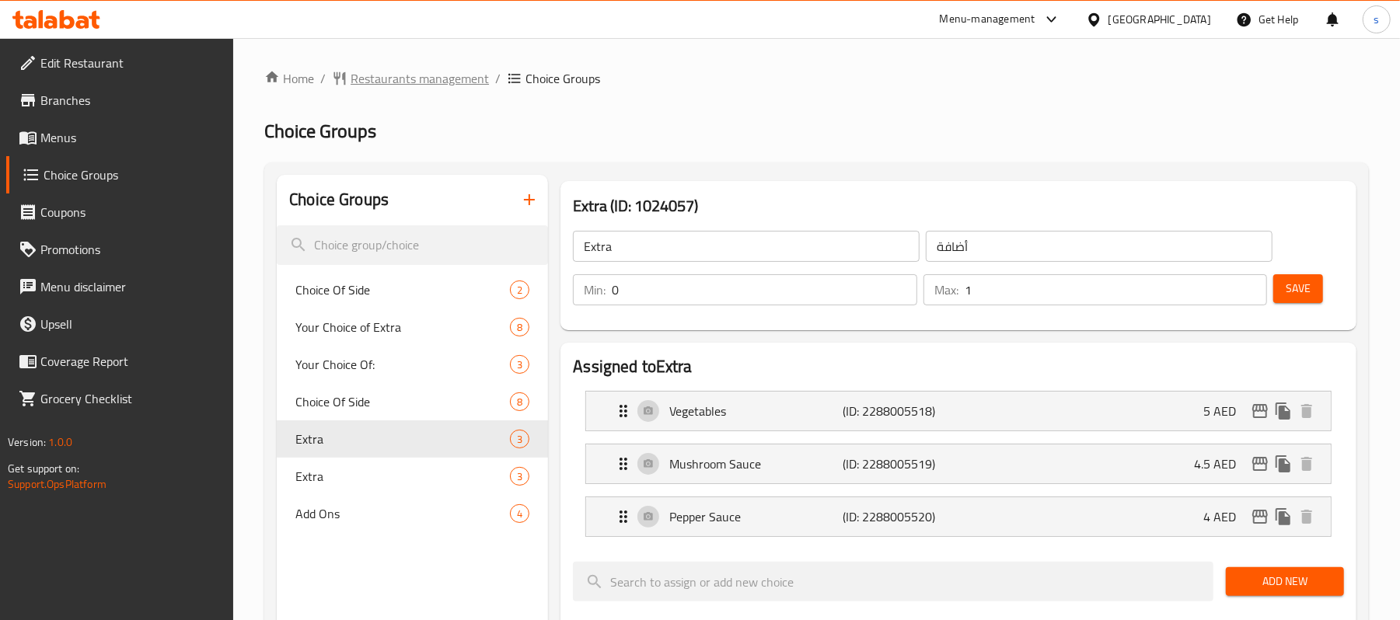
click at [405, 78] on span "Restaurants management" at bounding box center [419, 78] width 138 height 19
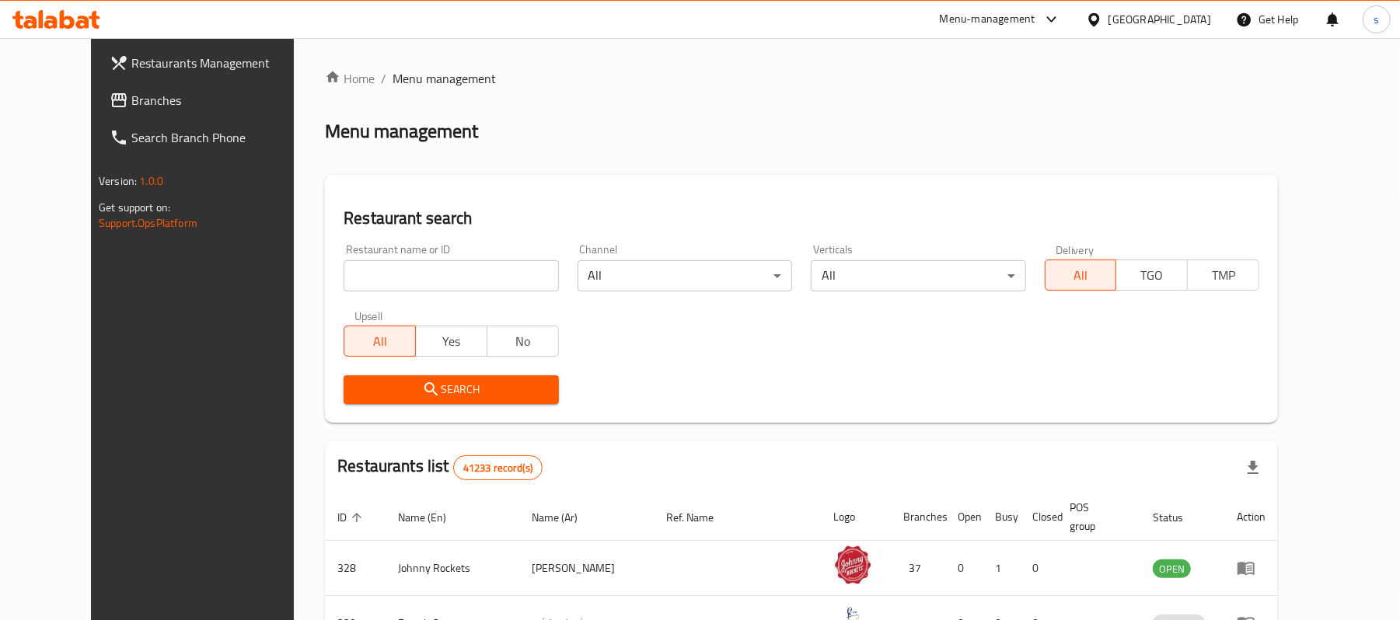
click at [343, 258] on div "Restaurant name or ID Restaurant name or ID" at bounding box center [450, 267] width 214 height 47
click at [392, 82] on span "Menu management" at bounding box center [443, 78] width 103 height 19
click at [103, 87] on link "Branches" at bounding box center [211, 100] width 228 height 37
click at [131, 106] on span "Branches" at bounding box center [221, 100] width 181 height 19
